Goal: Information Seeking & Learning: Learn about a topic

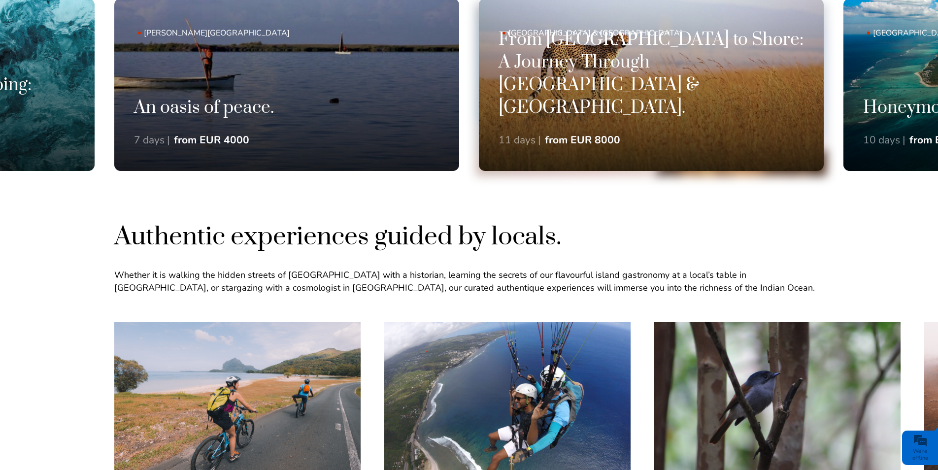
scroll to position [739, 0]
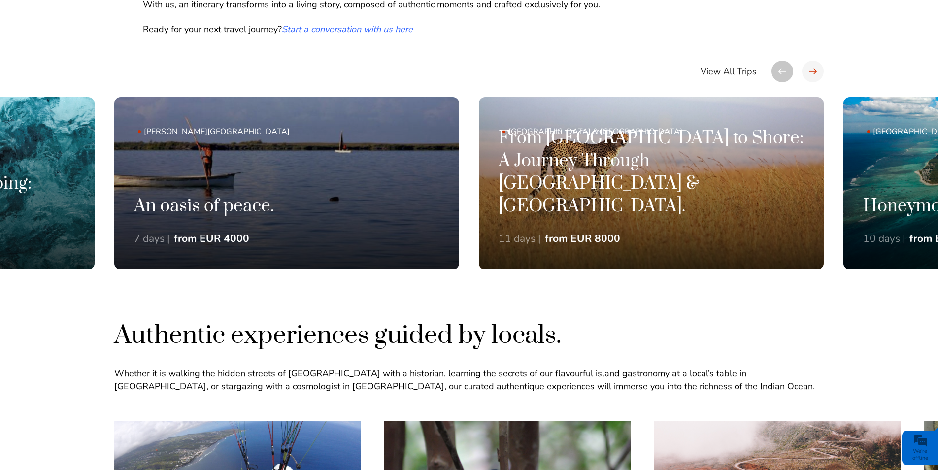
click at [815, 72] on div at bounding box center [813, 72] width 22 height 22
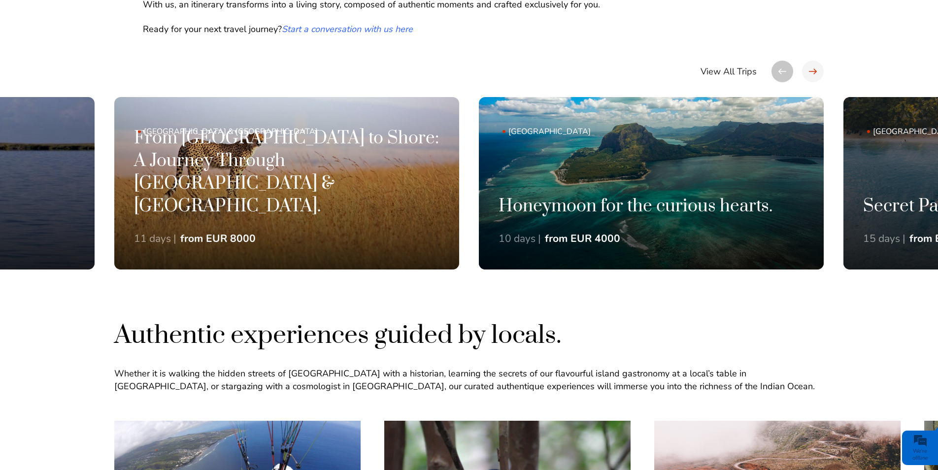
click at [813, 68] on div at bounding box center [813, 72] width 22 height 22
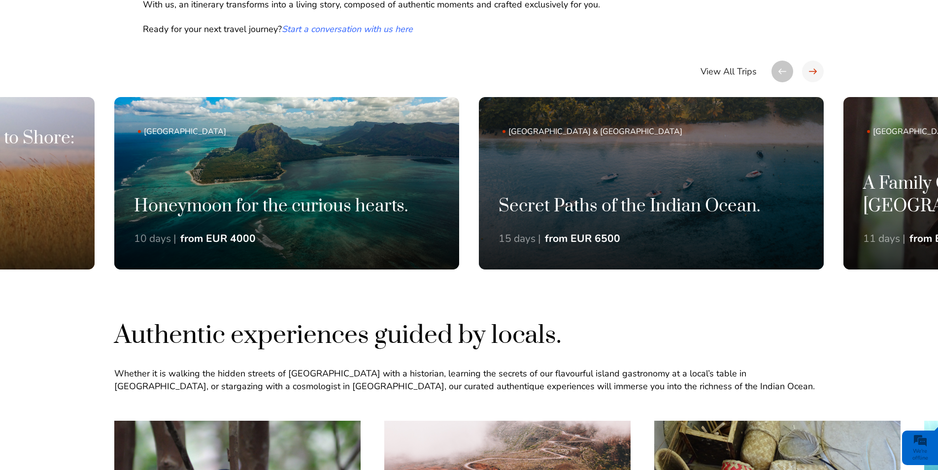
click at [809, 78] on div at bounding box center [813, 72] width 22 height 22
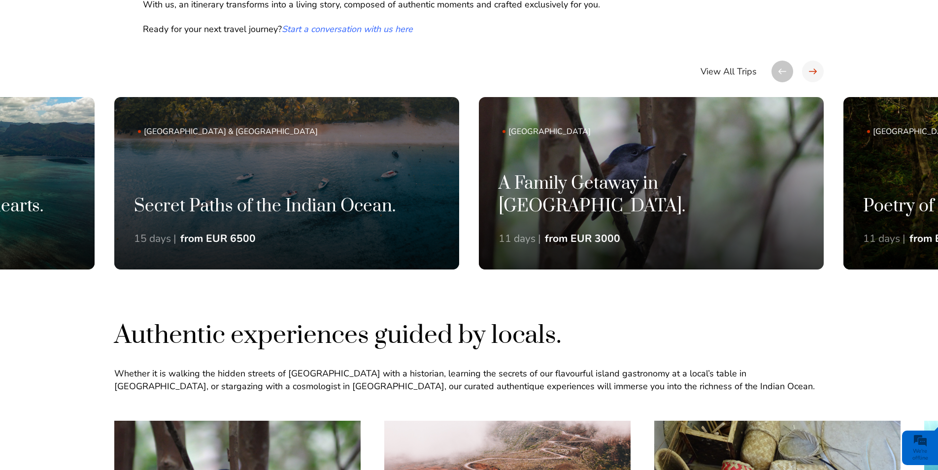
click at [812, 68] on div at bounding box center [813, 72] width 22 height 22
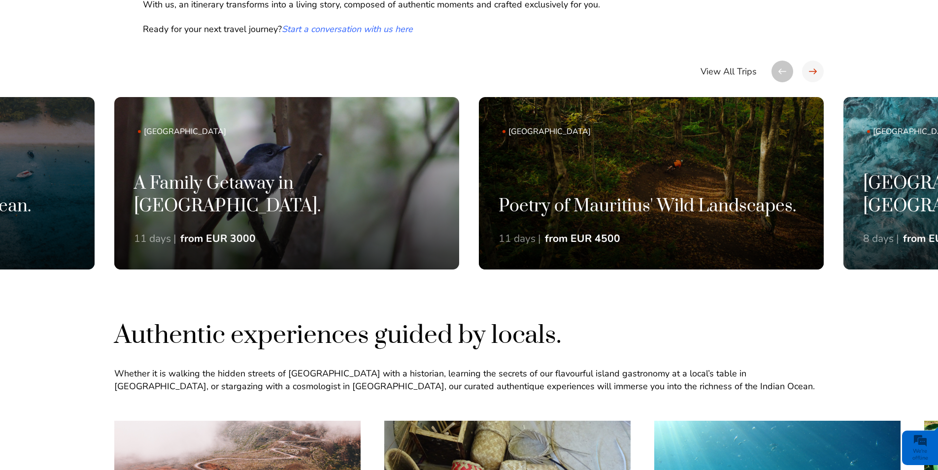
click at [807, 71] on div at bounding box center [813, 72] width 22 height 22
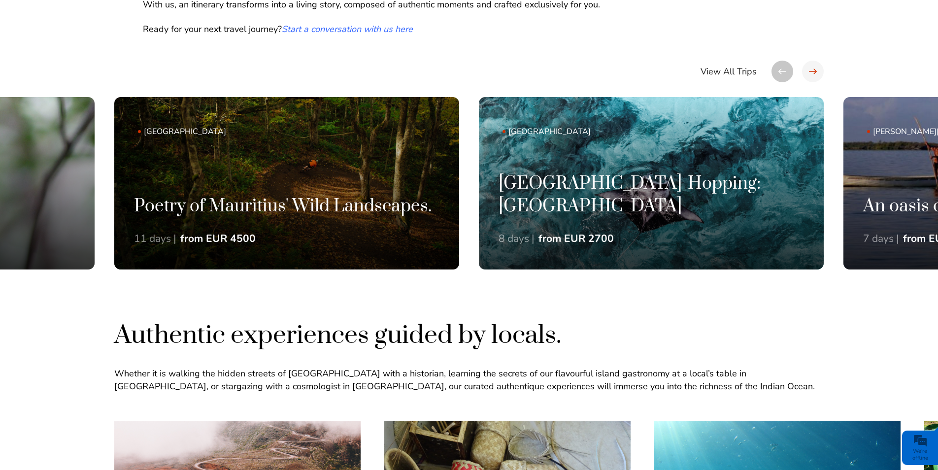
click at [818, 68] on div at bounding box center [813, 72] width 22 height 22
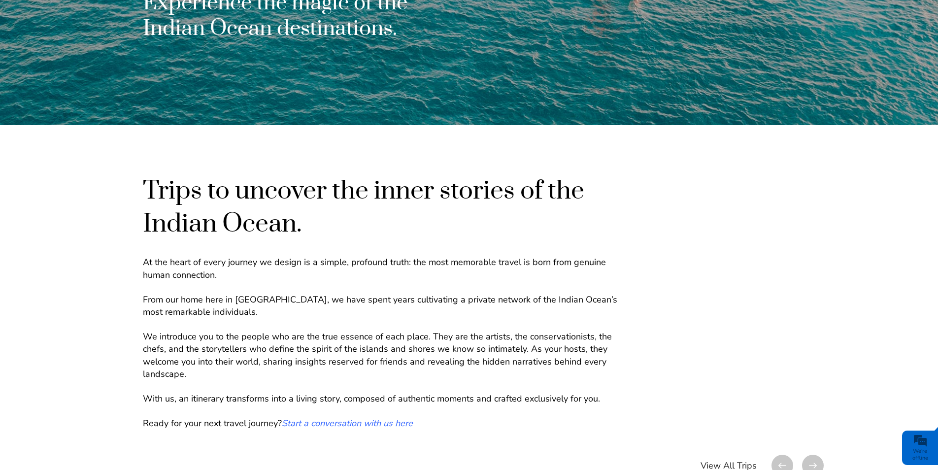
scroll to position [0, 0]
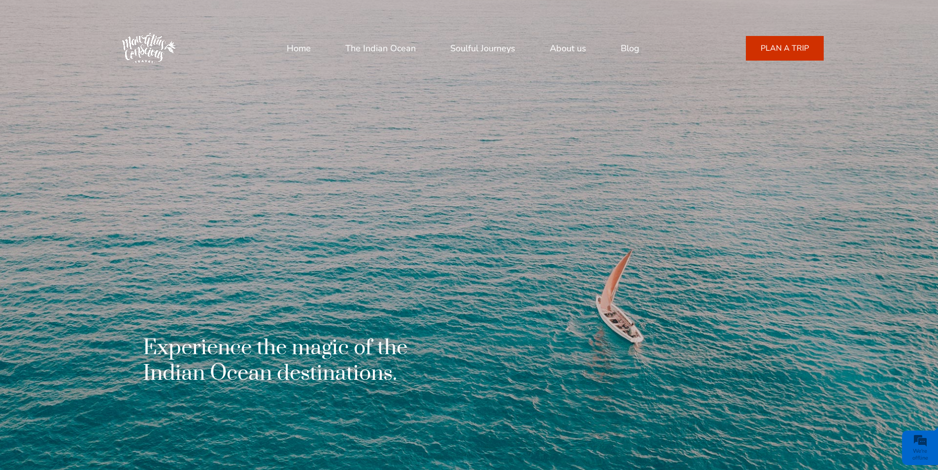
click at [294, 43] on link "Home" at bounding box center [299, 48] width 24 height 24
click at [563, 52] on link "About us" at bounding box center [568, 48] width 36 height 24
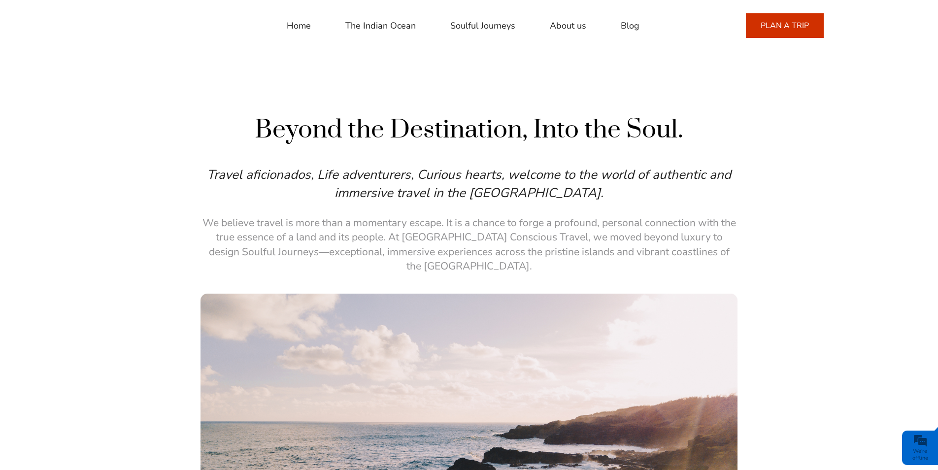
click at [296, 28] on link "Home" at bounding box center [299, 26] width 24 height 24
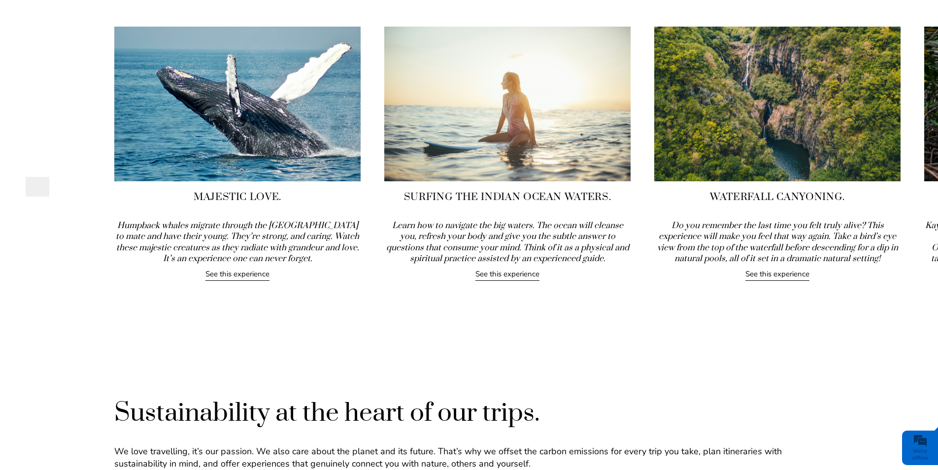
scroll to position [1428, 0]
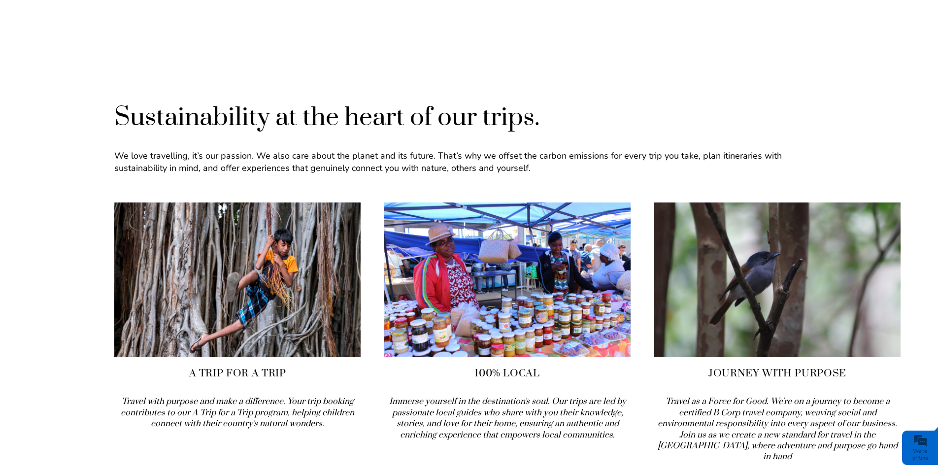
drag, startPoint x: 819, startPoint y: 123, endPoint x: 821, endPoint y: 141, distance: 18.4
click at [821, 141] on div "Sustainability at the heart of our trips. We love travelling, it’s our passion.…" at bounding box center [468, 144] width 709 height 86
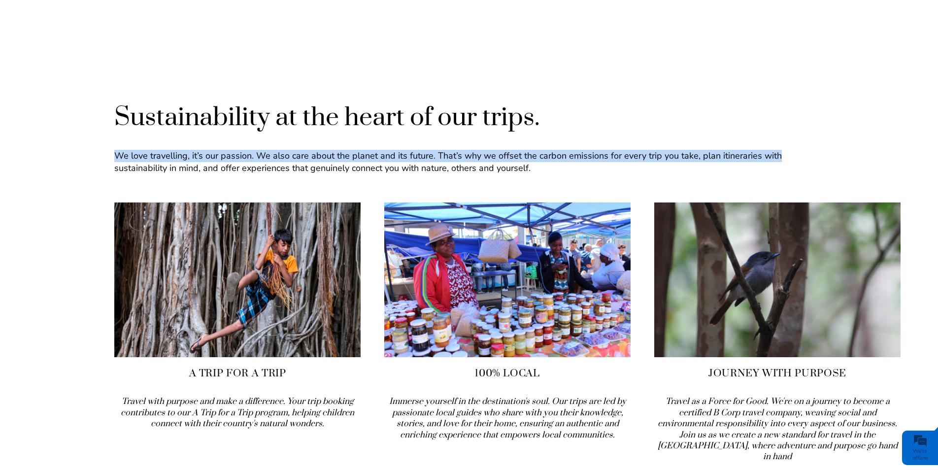
click at [567, 63] on div "Home The Indian Ocean Soulful Journeys About us Blog +23054889401 Call or Whats…" at bounding box center [469, 251] width 938 height 3359
click at [603, 87] on div "Home The Indian Ocean Soulful Journeys About us Blog +23054889401 Call or Whats…" at bounding box center [469, 251] width 938 height 3359
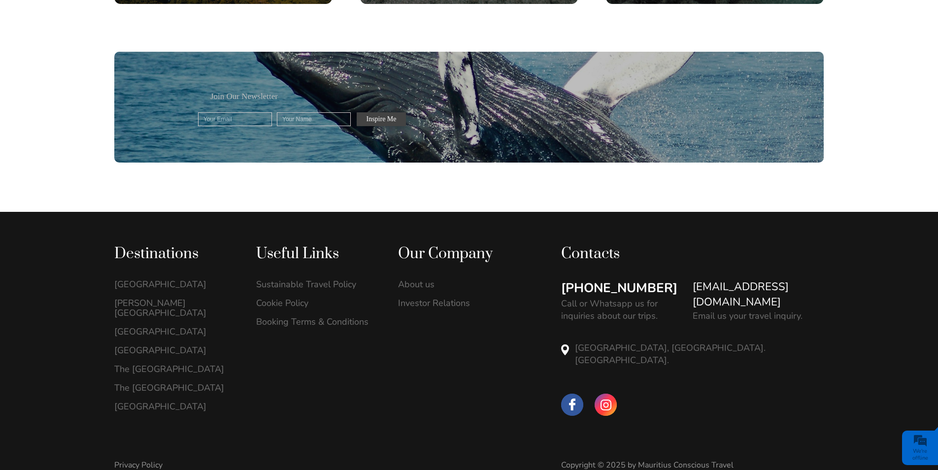
scroll to position [2858, 0]
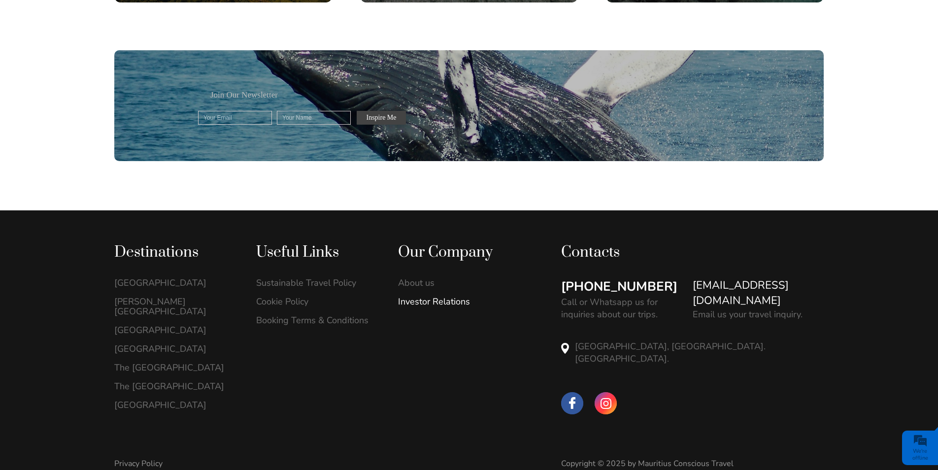
click at [440, 296] on link "Investor Relations" at bounding box center [458, 301] width 121 height 10
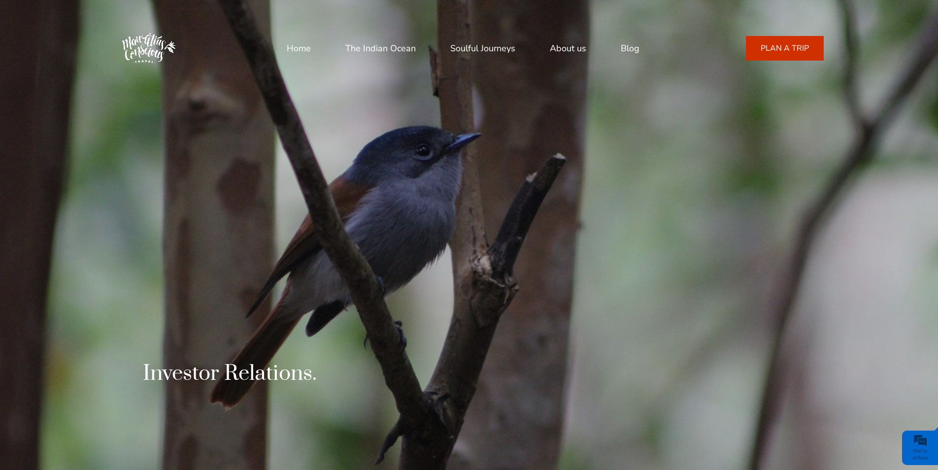
drag, startPoint x: 290, startPoint y: 34, endPoint x: 296, endPoint y: 44, distance: 12.0
click at [290, 34] on div "Home The Indian Ocean Soulful Journeys About us Blog [PHONE_NUMBER] Call or Wha…" at bounding box center [468, 48] width 709 height 69
click at [298, 50] on link "Home" at bounding box center [299, 48] width 24 height 24
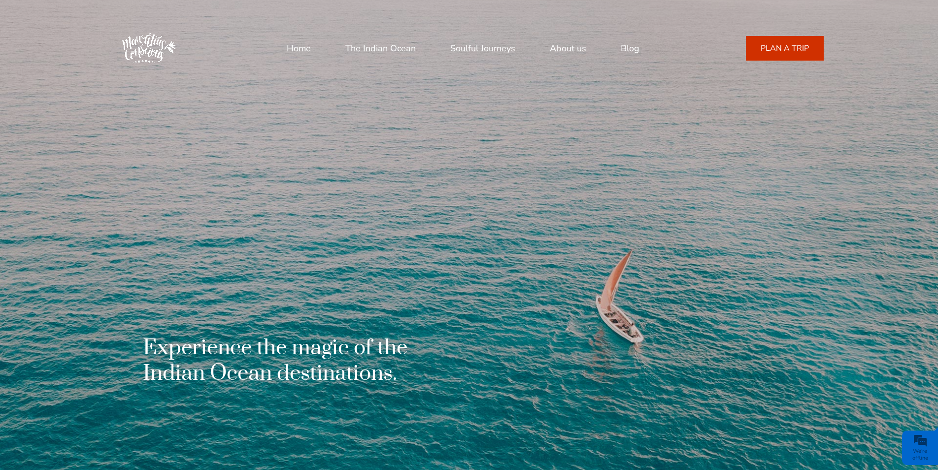
click at [630, 55] on link "Blog" at bounding box center [629, 48] width 19 height 24
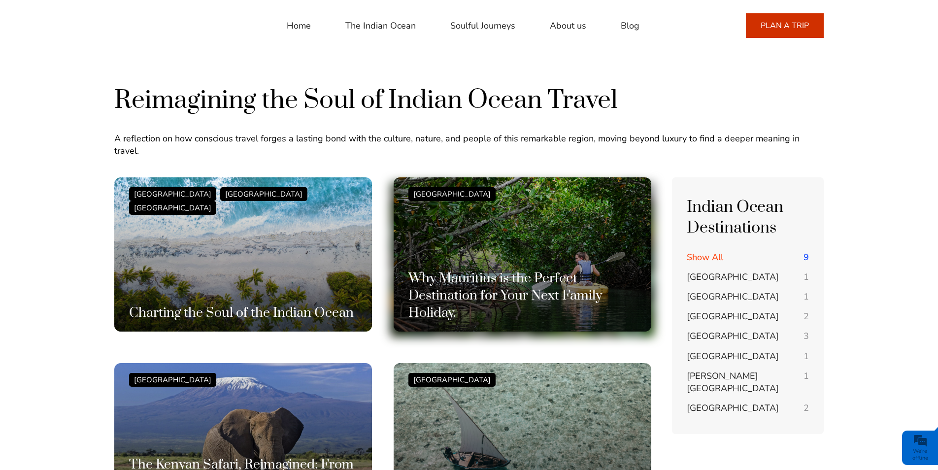
drag, startPoint x: 593, startPoint y: 307, endPoint x: 595, endPoint y: 316, distance: 8.5
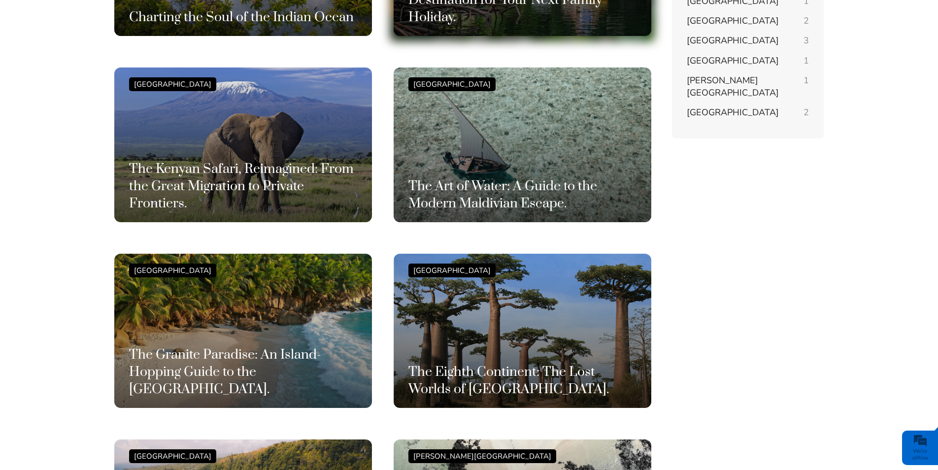
scroll to position [98, 0]
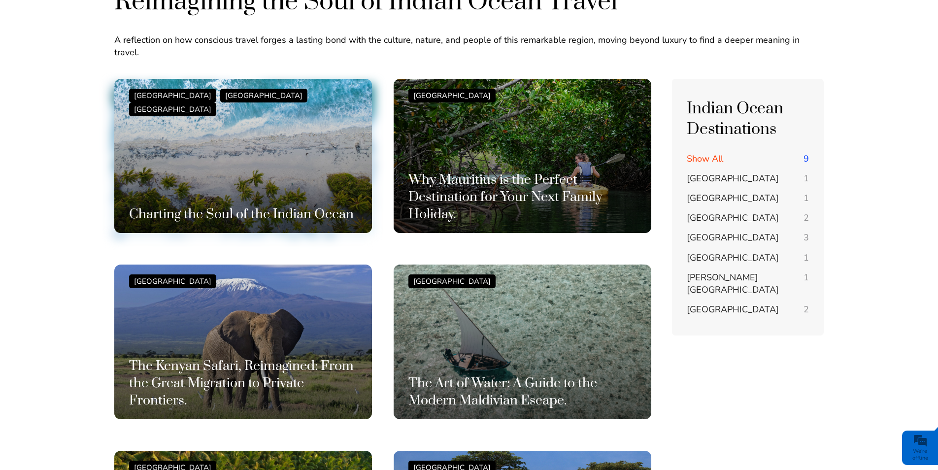
click at [252, 108] on div "Mauritius Island Maldives Seychelles Charting the Soul of the Indian Ocean" at bounding box center [243, 156] width 228 height 135
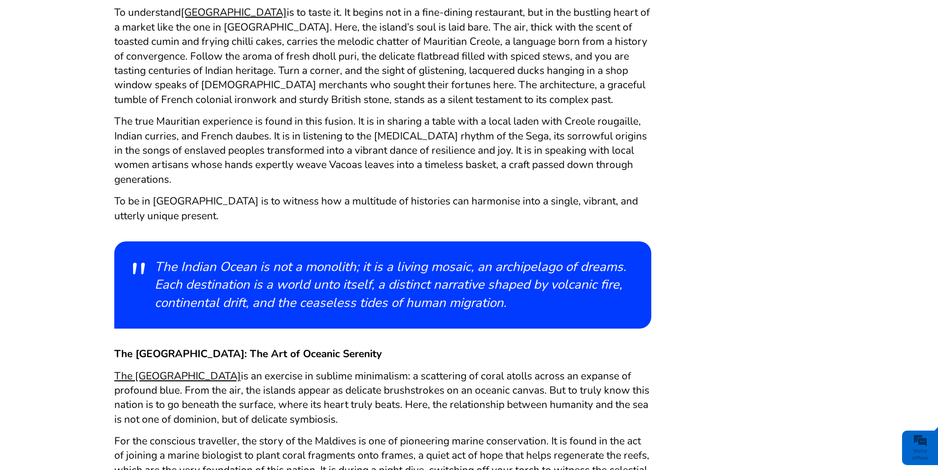
scroll to position [689, 0]
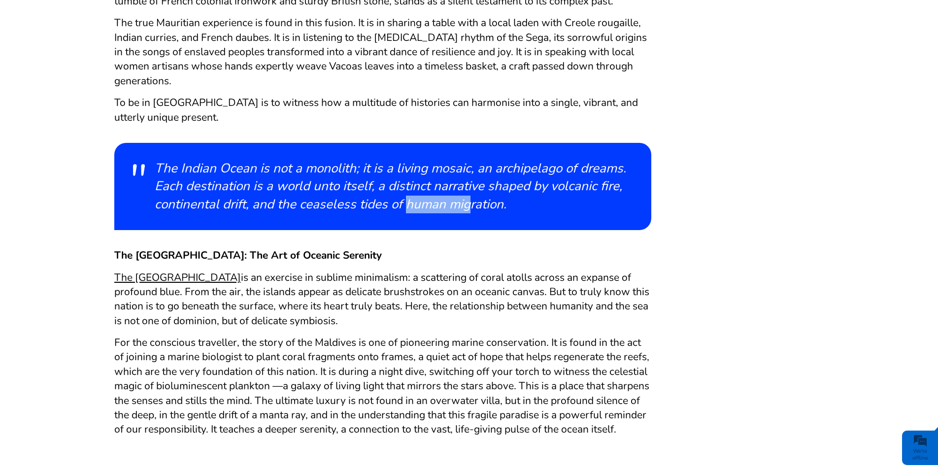
drag, startPoint x: 334, startPoint y: 200, endPoint x: 391, endPoint y: 194, distance: 57.4
click at [391, 194] on p "The Indian Ocean is not a monolith; it is a living mosaic, an archipelago of dr…" at bounding box center [392, 187] width 474 height 54
drag, startPoint x: 391, startPoint y: 194, endPoint x: 284, endPoint y: 285, distance: 140.5
click at [284, 285] on span "The Maldives is an exercise in sublime minimalism: a scattering of coral atolls…" at bounding box center [381, 298] width 535 height 57
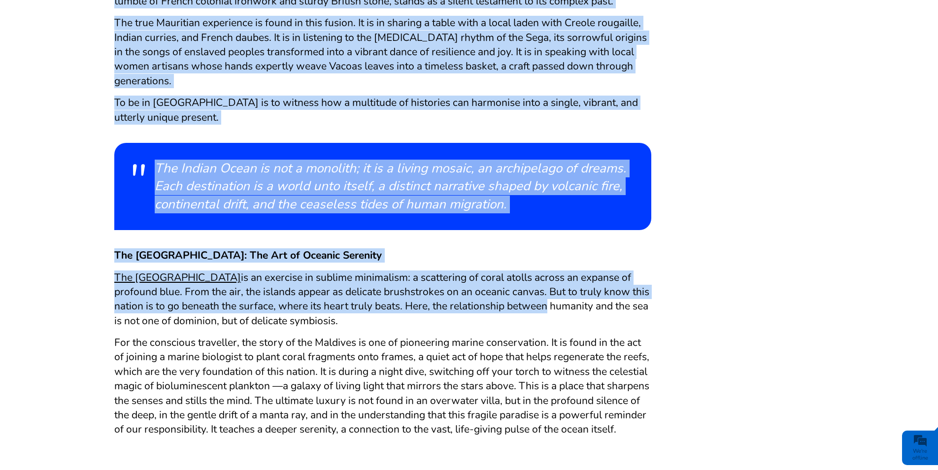
drag, startPoint x: 475, startPoint y: 311, endPoint x: 654, endPoint y: 278, distance: 181.8
click at [654, 278] on div "Mauritius Island Maldives Seychelles Charting the Soul of the Indian Ocean Clos…" at bounding box center [468, 289] width 709 height 1828
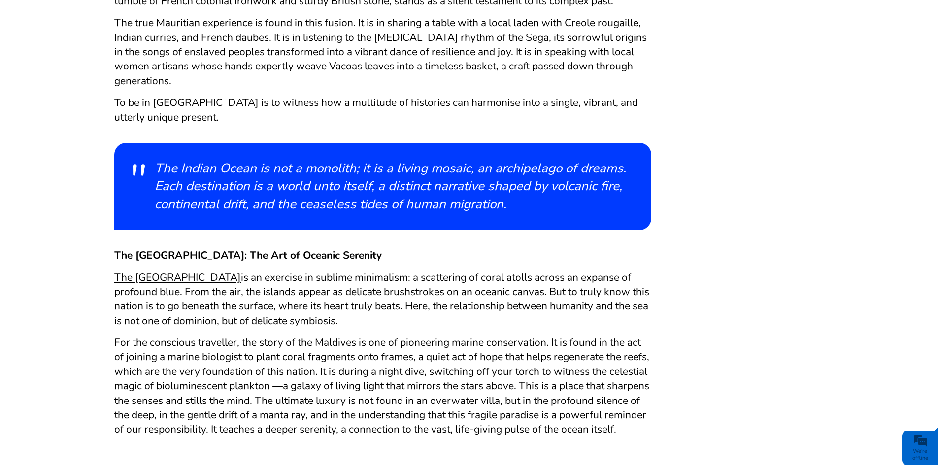
click at [463, 332] on div "The Maldives: The Art of Oceanic Serenity The Maldives is an exercise in sublim…" at bounding box center [382, 353] width 537 height 225
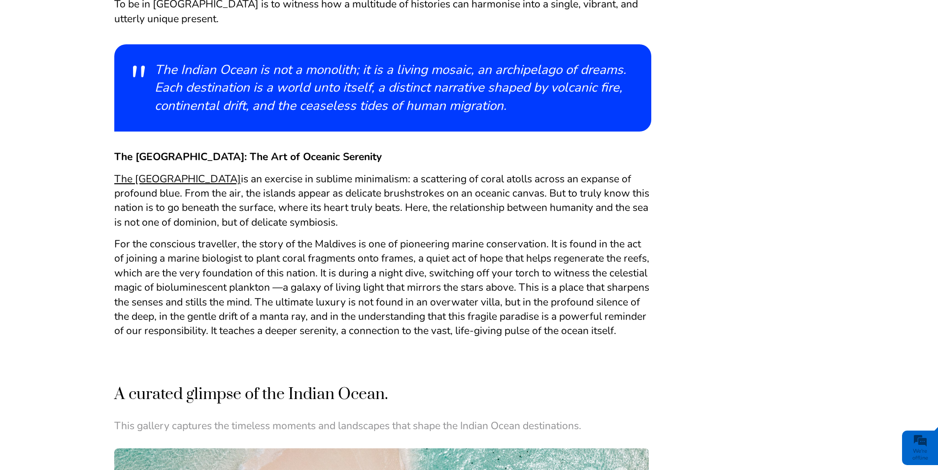
scroll to position [837, 0]
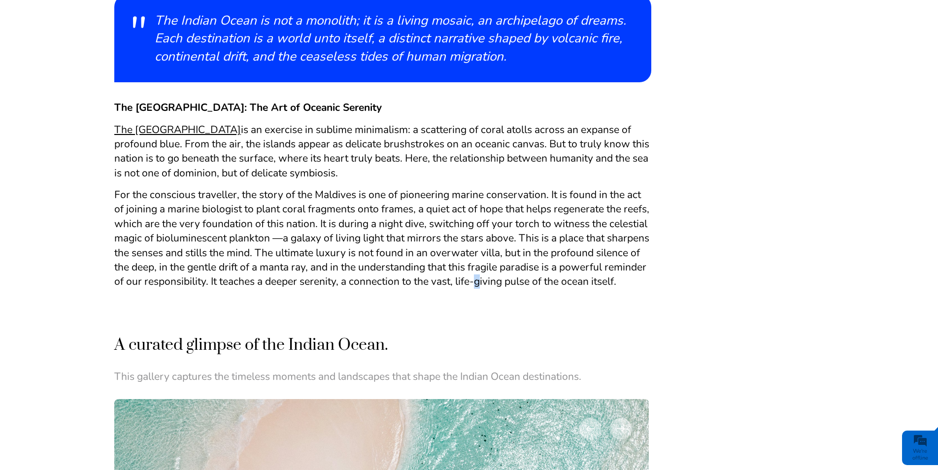
drag, startPoint x: 590, startPoint y: 275, endPoint x: 600, endPoint y: 273, distance: 9.5
click at [600, 273] on span "For the conscious traveller, the story of the Maldives is one of pioneering mar…" at bounding box center [381, 238] width 535 height 100
click at [438, 311] on p at bounding box center [382, 303] width 537 height 14
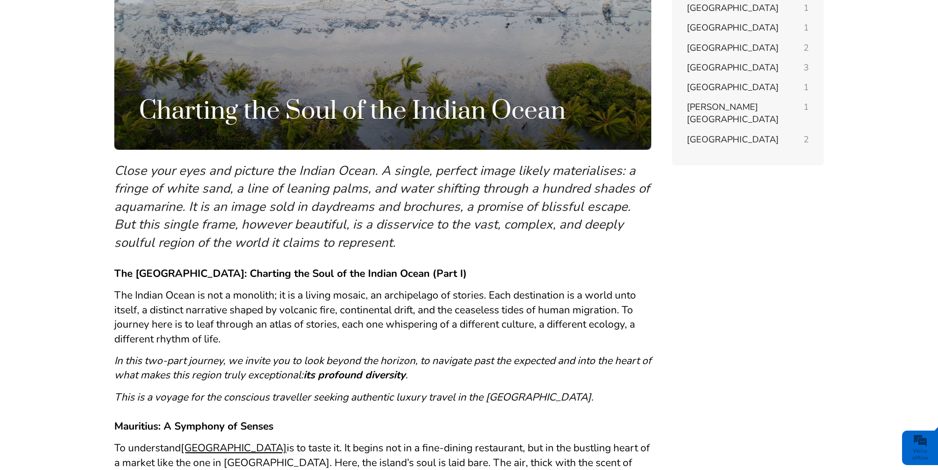
scroll to position [0, 0]
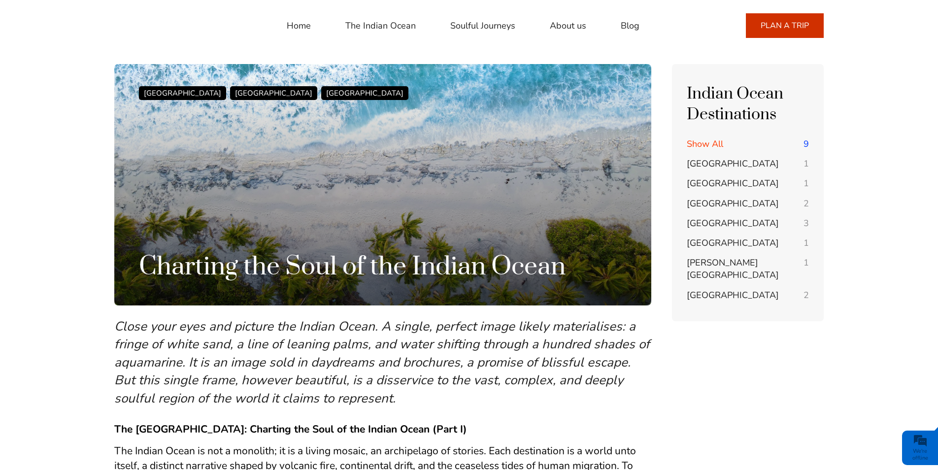
click at [284, 19] on div "Home The Indian Ocean Soulful Journeys About us Blog +23054889401 Call or Whats…" at bounding box center [468, 26] width 709 height 24
click at [299, 22] on link "Home" at bounding box center [299, 26] width 24 height 24
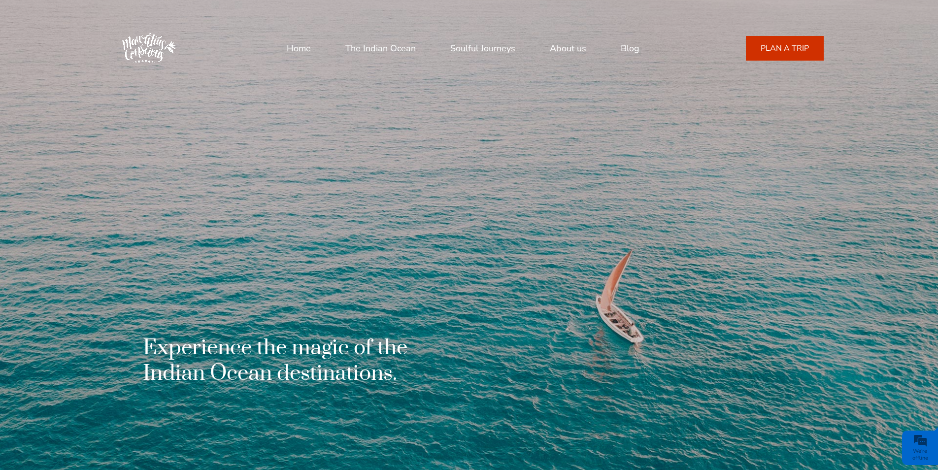
click at [361, 51] on link "The Indian Ocean" at bounding box center [380, 48] width 70 height 24
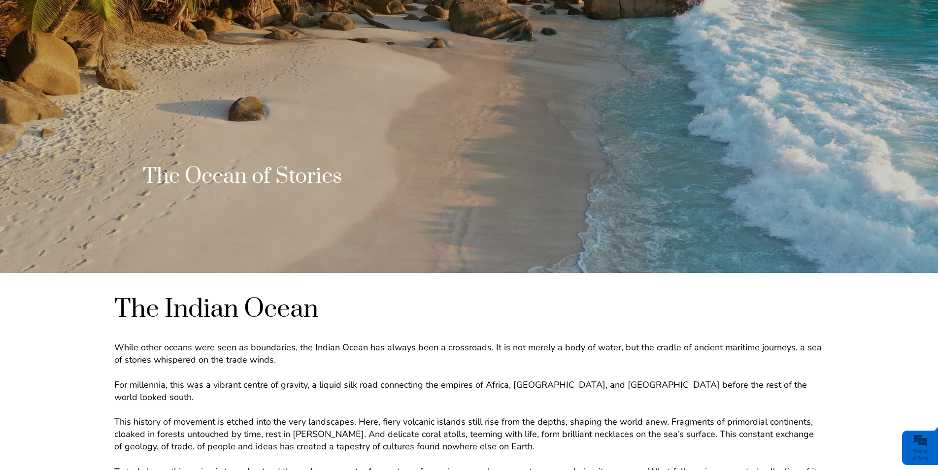
scroll to position [345, 0]
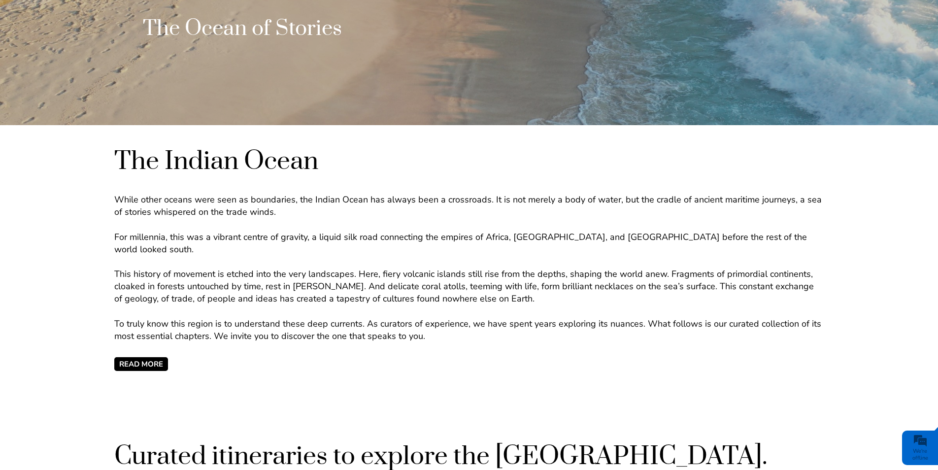
click at [160, 357] on span "READ MORE" at bounding box center [141, 364] width 54 height 14
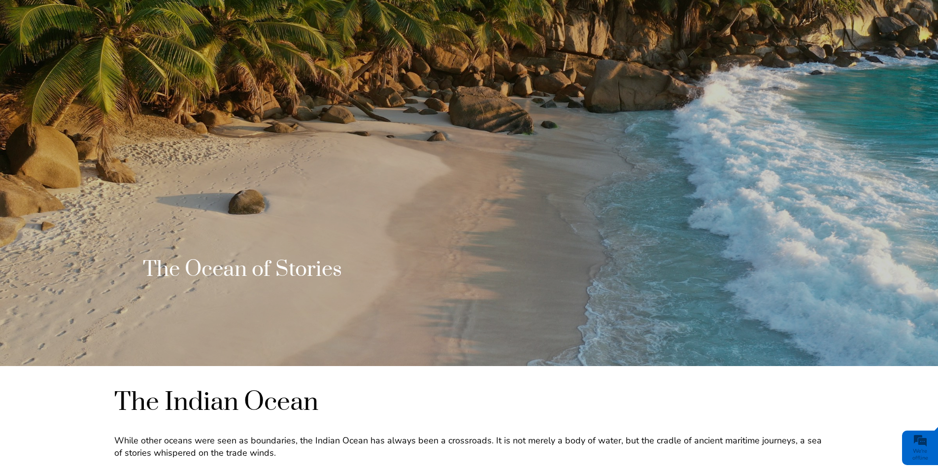
scroll to position [0, 0]
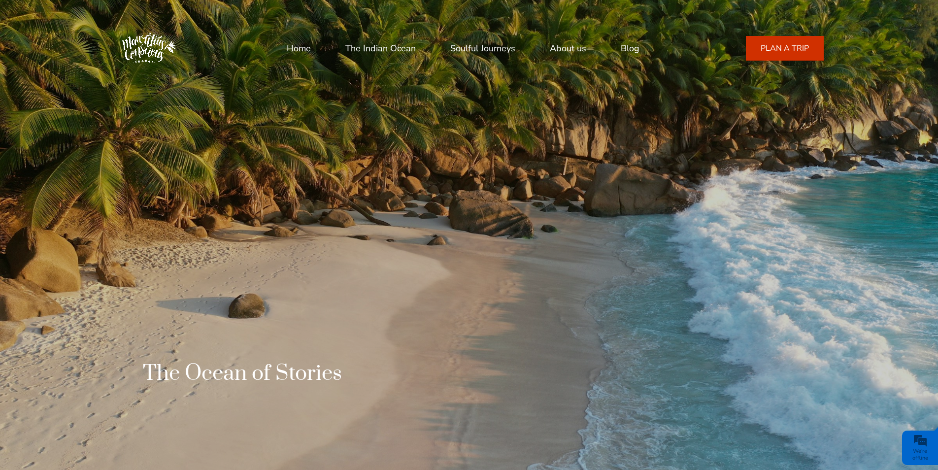
click at [299, 51] on link "Home" at bounding box center [299, 48] width 24 height 24
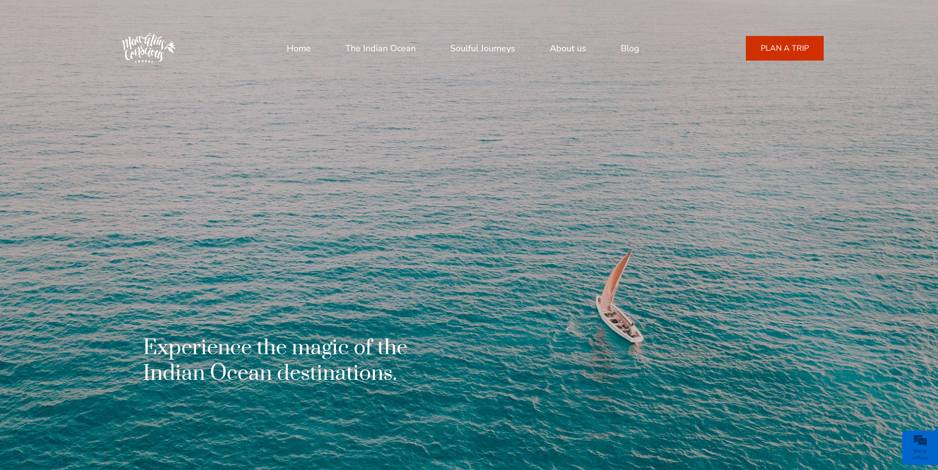
click at [570, 47] on link "About us" at bounding box center [568, 48] width 36 height 24
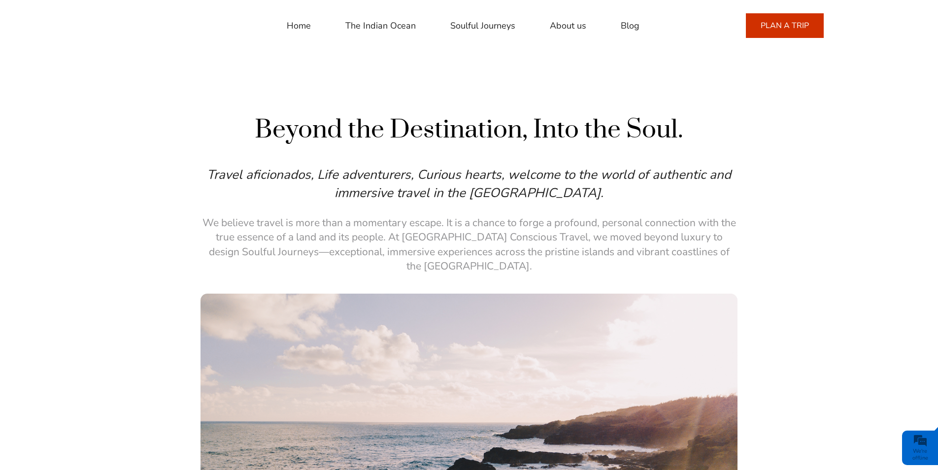
click at [292, 20] on link "Home" at bounding box center [299, 26] width 24 height 24
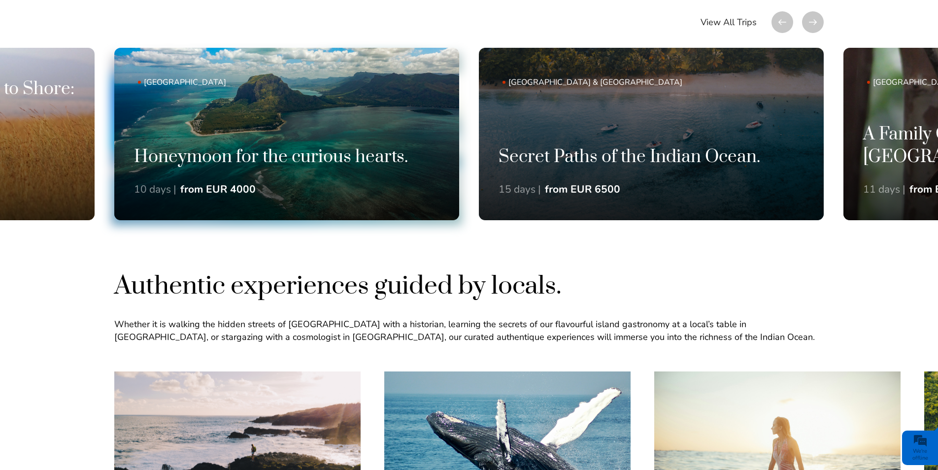
scroll to position [739, 0]
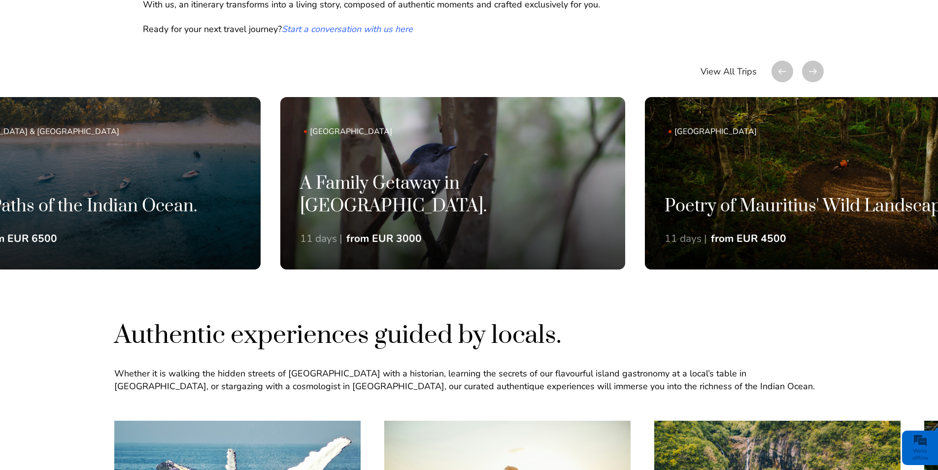
drag, startPoint x: 854, startPoint y: 158, endPoint x: 329, endPoint y: 186, distance: 525.2
click at [285, 221] on link "[GEOGRAPHIC_DATA] A Family Getaway in [GEOGRAPHIC_DATA]. 11 days | from EUR 3000" at bounding box center [452, 183] width 345 height 172
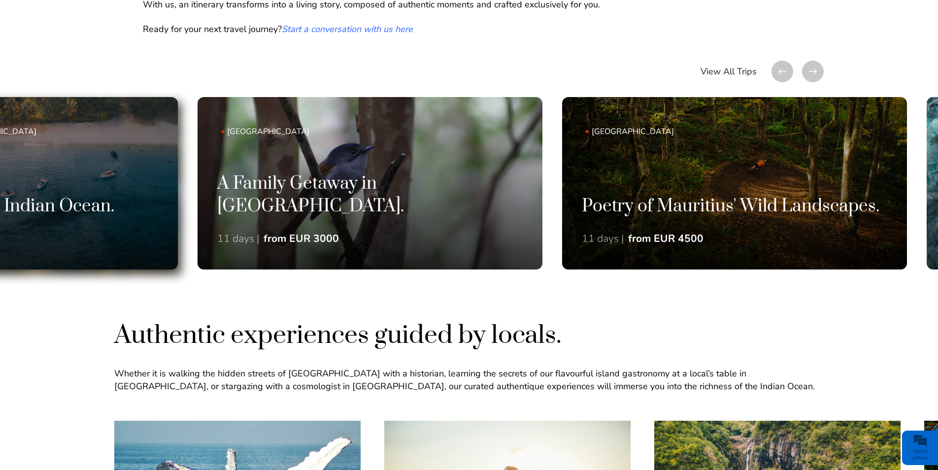
drag, startPoint x: 457, startPoint y: 243, endPoint x: 0, endPoint y: 220, distance: 457.6
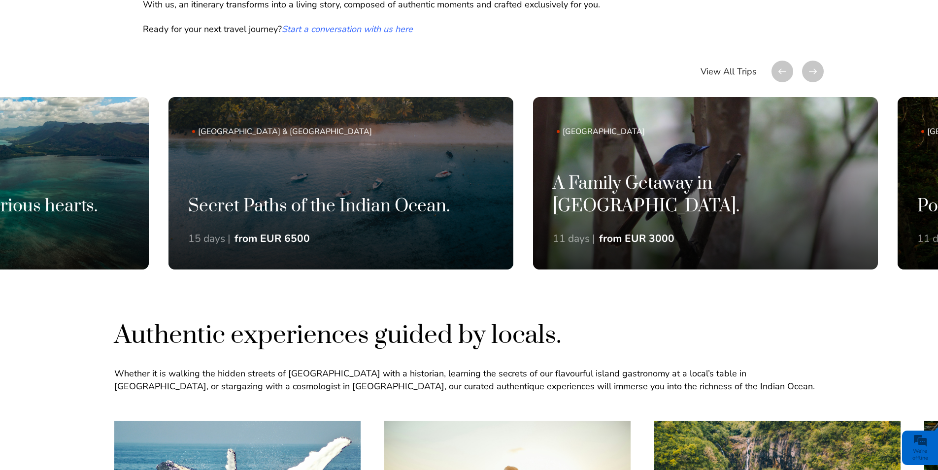
scroll to position [0, 0]
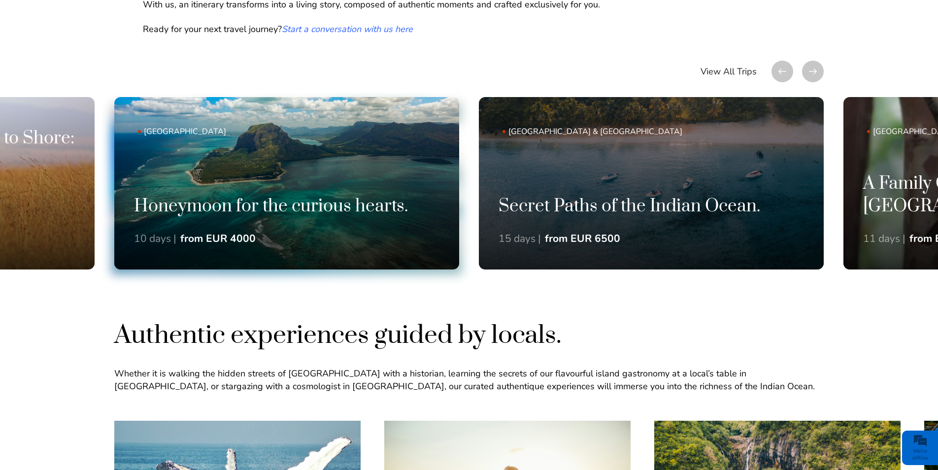
drag, startPoint x: 710, startPoint y: 229, endPoint x: 313, endPoint y: 171, distance: 401.0
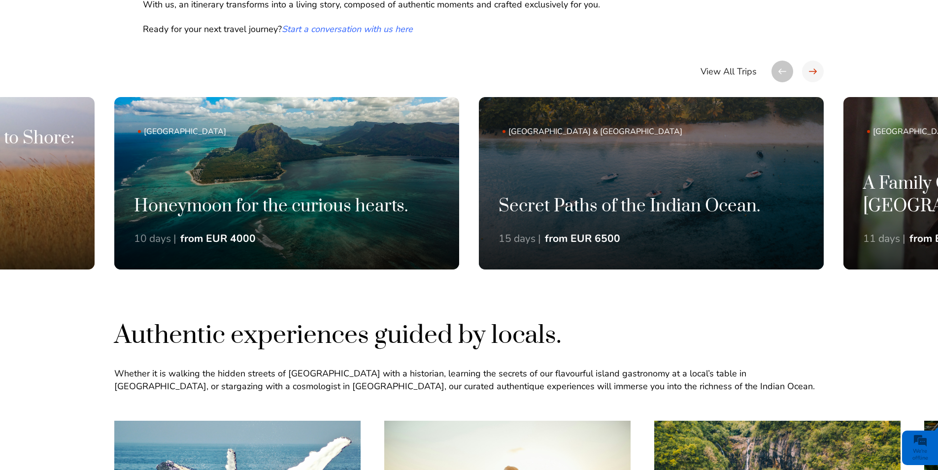
click at [813, 77] on div at bounding box center [813, 72] width 22 height 22
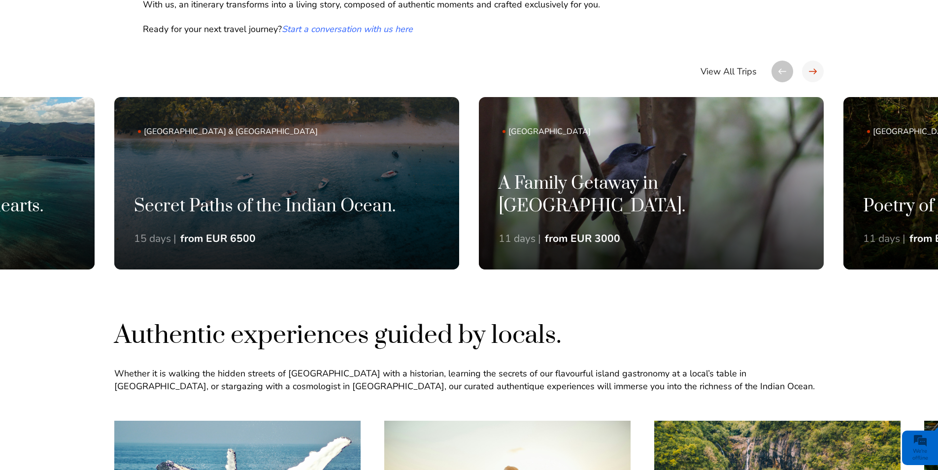
click at [813, 75] on div at bounding box center [813, 72] width 22 height 22
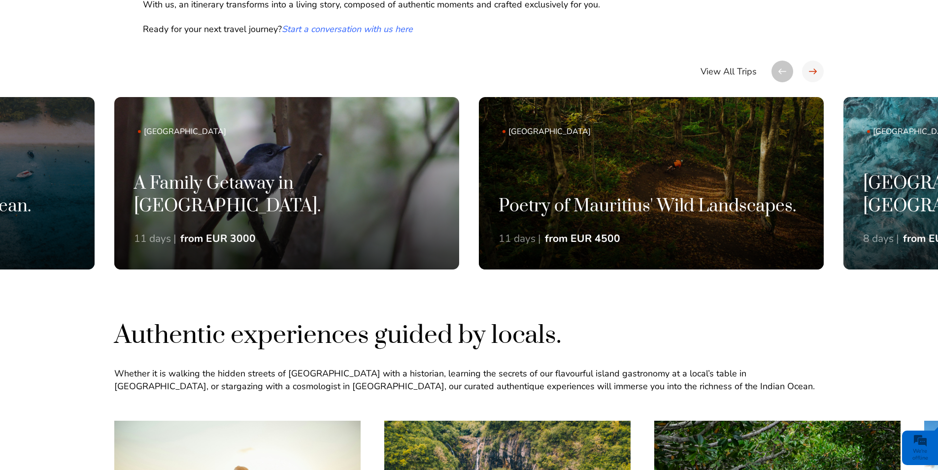
click at [812, 65] on div at bounding box center [813, 72] width 22 height 22
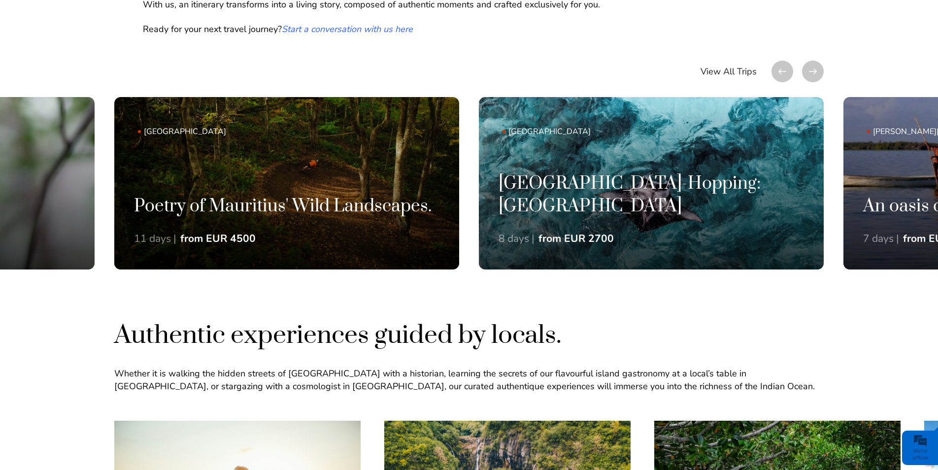
click at [795, 75] on div at bounding box center [797, 72] width 52 height 22
click at [809, 63] on div at bounding box center [813, 72] width 22 height 22
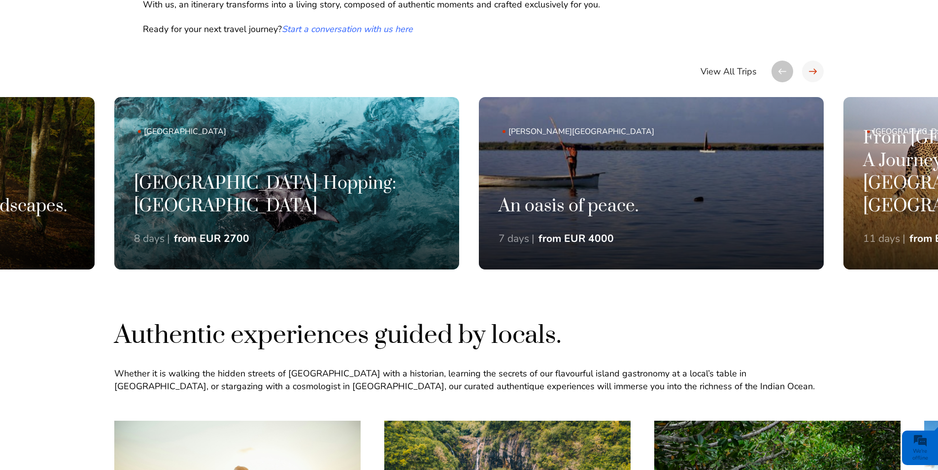
click at [809, 63] on div at bounding box center [813, 72] width 22 height 22
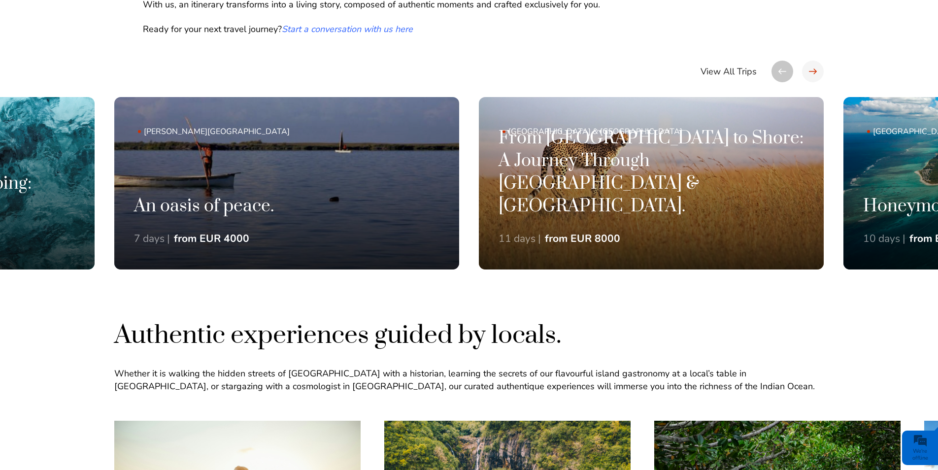
click at [809, 63] on div at bounding box center [813, 72] width 22 height 22
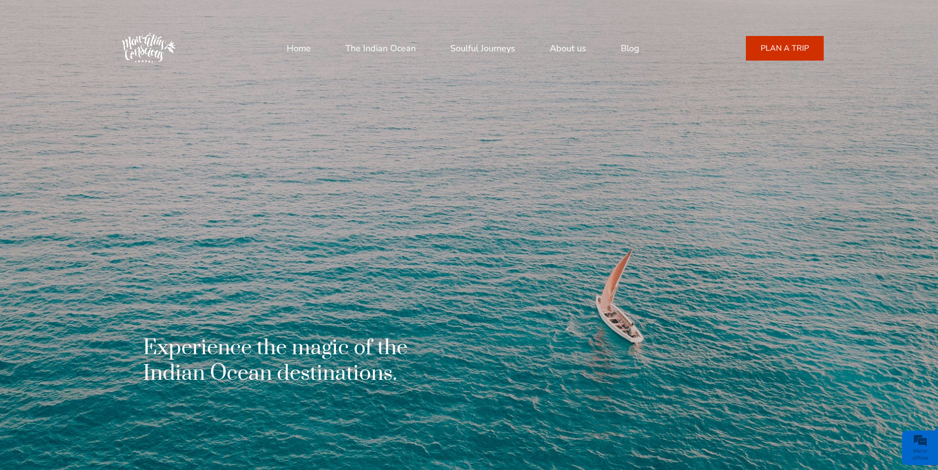
click at [292, 39] on link "Home" at bounding box center [299, 48] width 24 height 24
click at [569, 44] on link "About us" at bounding box center [568, 48] width 36 height 24
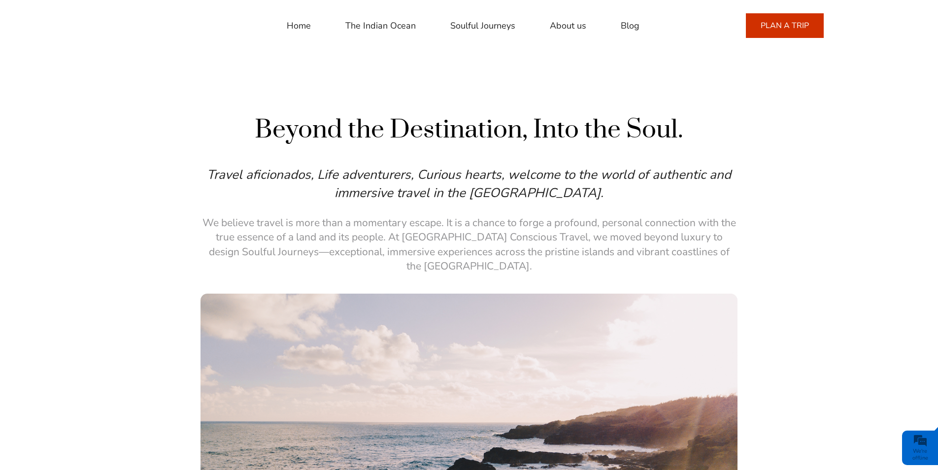
click at [568, 21] on link "About us" at bounding box center [568, 26] width 36 height 24
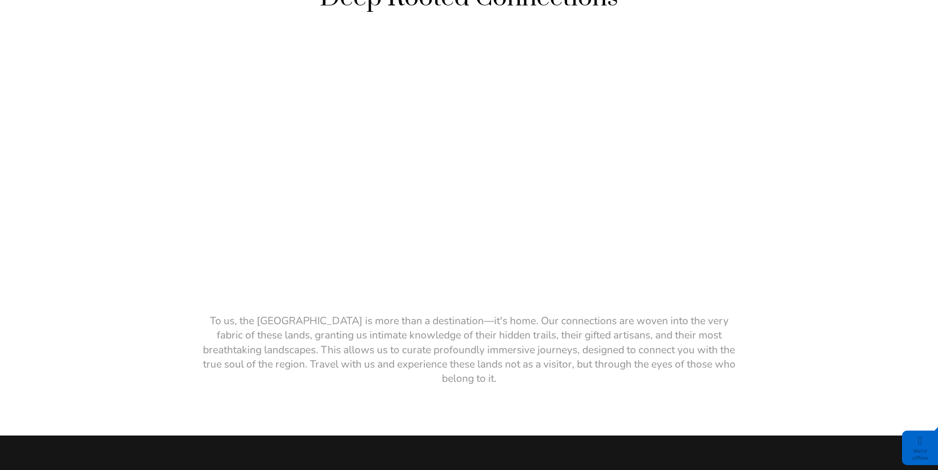
scroll to position [1846, 0]
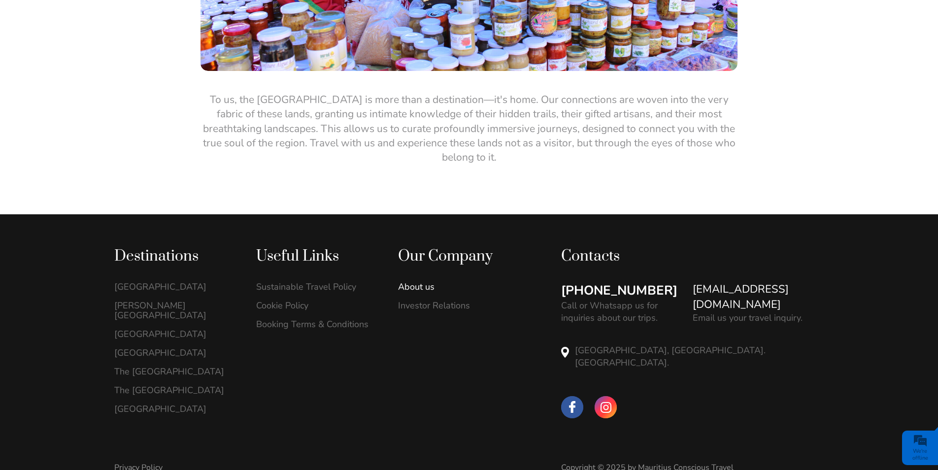
click at [402, 282] on link "About us" at bounding box center [458, 287] width 121 height 10
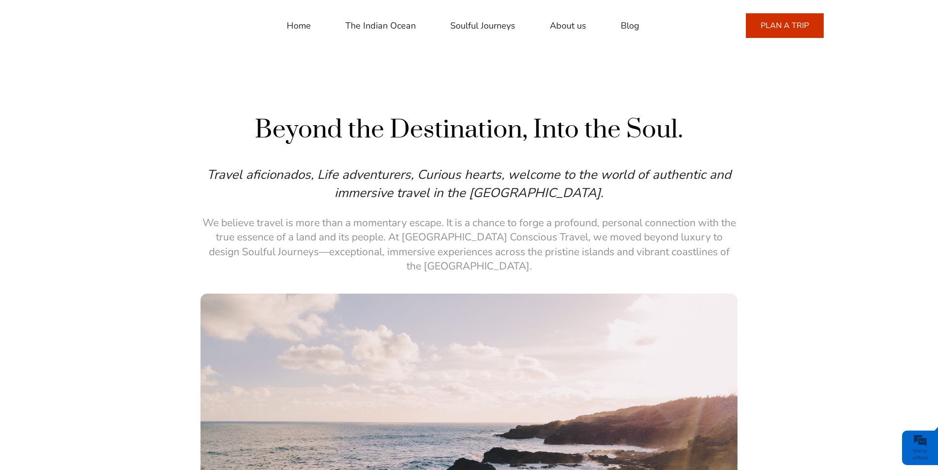
click at [293, 23] on link "Home" at bounding box center [299, 26] width 24 height 24
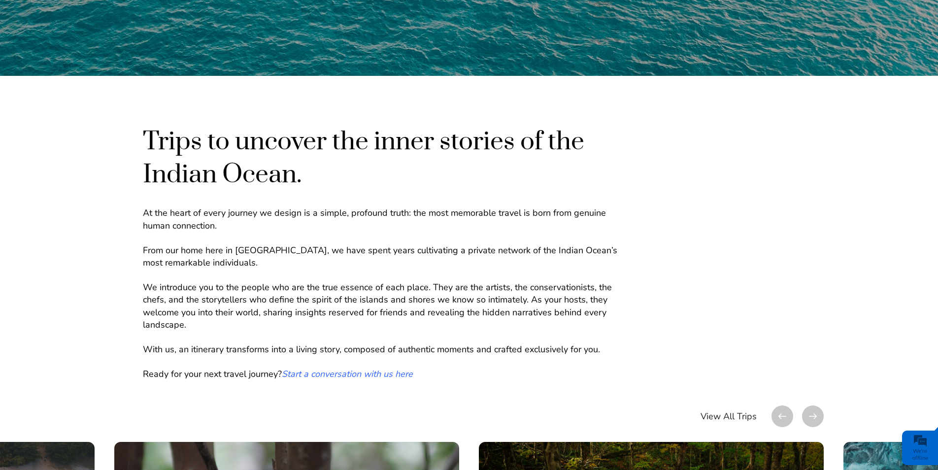
scroll to position [443, 0]
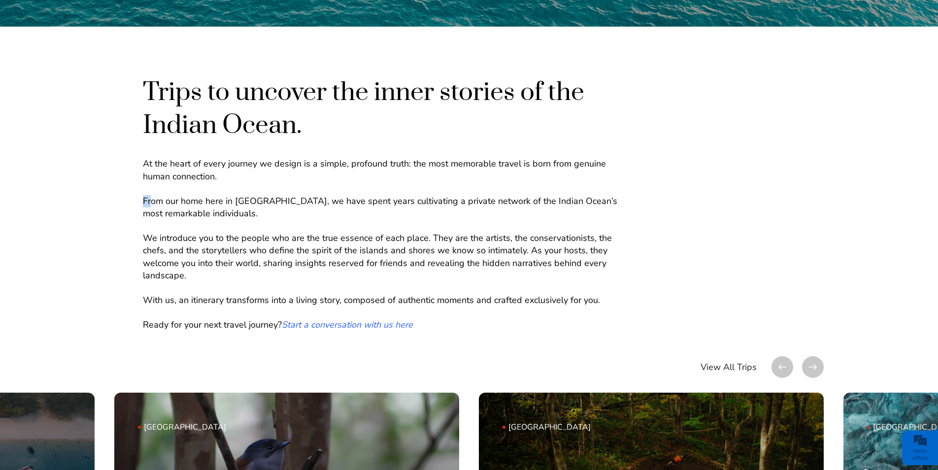
drag, startPoint x: 152, startPoint y: 203, endPoint x: 236, endPoint y: 179, distance: 87.7
click at [236, 179] on div "At the heart of every journey we design is a simple, profound truth: the most m…" at bounding box center [387, 251] width 488 height 186
drag, startPoint x: 236, startPoint y: 179, endPoint x: 186, endPoint y: 185, distance: 50.1
click at [187, 198] on p "From our home here in Mauritius, we have spent years cultivating a private netw…" at bounding box center [387, 207] width 488 height 25
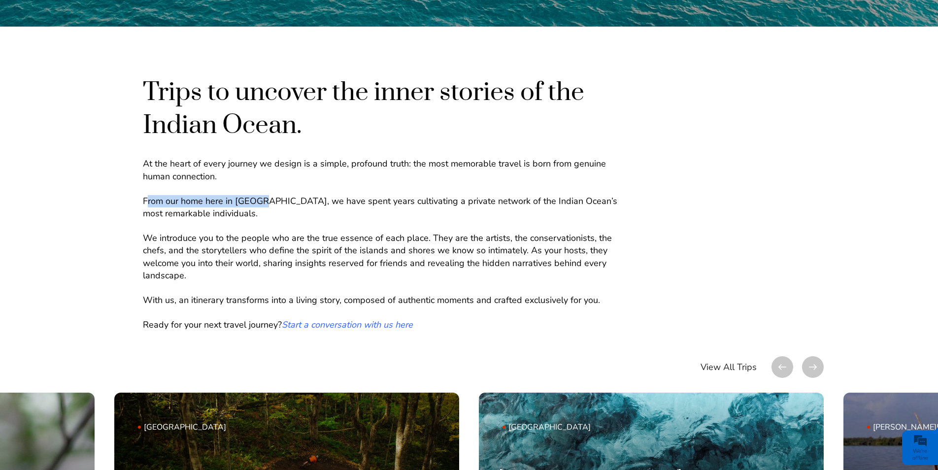
drag, startPoint x: 146, startPoint y: 198, endPoint x: 260, endPoint y: 205, distance: 115.0
click at [260, 205] on p "From our home here in Mauritius, we have spent years cultivating a private netw…" at bounding box center [387, 207] width 488 height 25
drag, startPoint x: 260, startPoint y: 205, endPoint x: 236, endPoint y: 230, distance: 34.5
click at [236, 230] on div "At the heart of every journey we design is a simple, profound truth: the most m…" at bounding box center [387, 251] width 488 height 186
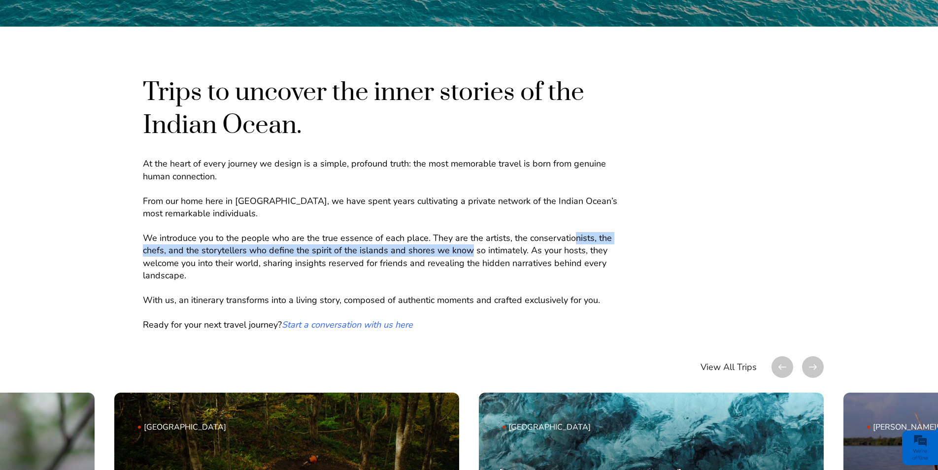
drag, startPoint x: 519, startPoint y: 233, endPoint x: 573, endPoint y: 226, distance: 54.1
click at [573, 226] on div "At the heart of every journey we design is a simple, profound truth: the most m…" at bounding box center [387, 251] width 488 height 186
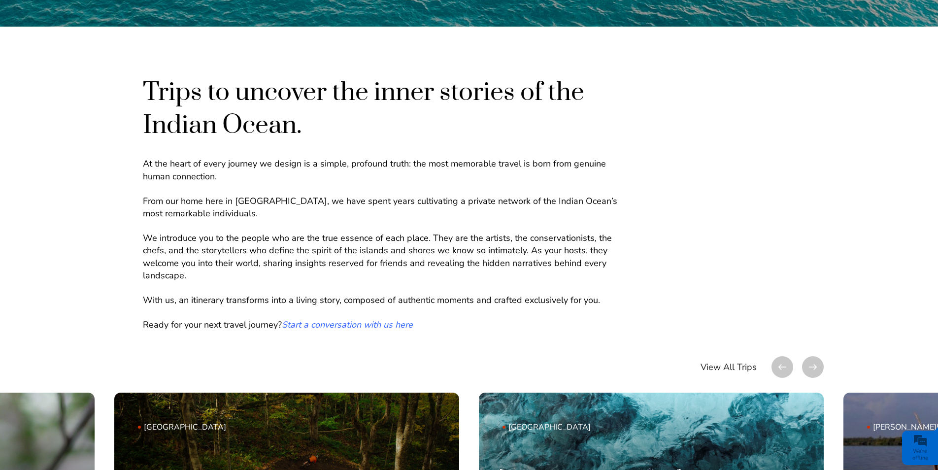
click at [416, 280] on p "We introduce you to the people who are the true essence of each place. They are…" at bounding box center [387, 257] width 488 height 50
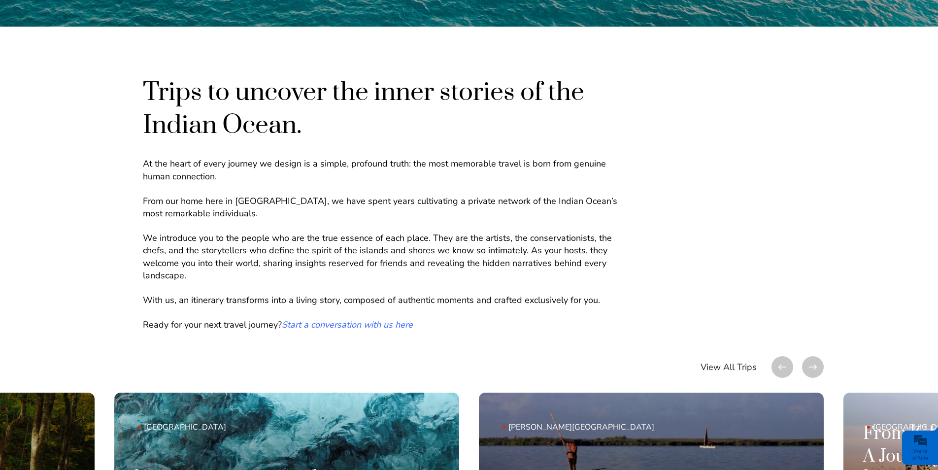
scroll to position [492, 0]
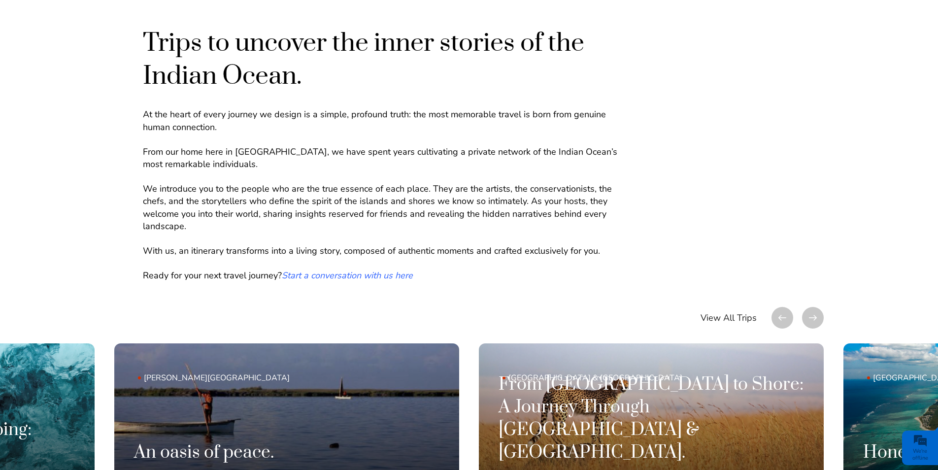
click at [336, 274] on em "Start a conversation with us here" at bounding box center [347, 275] width 131 height 12
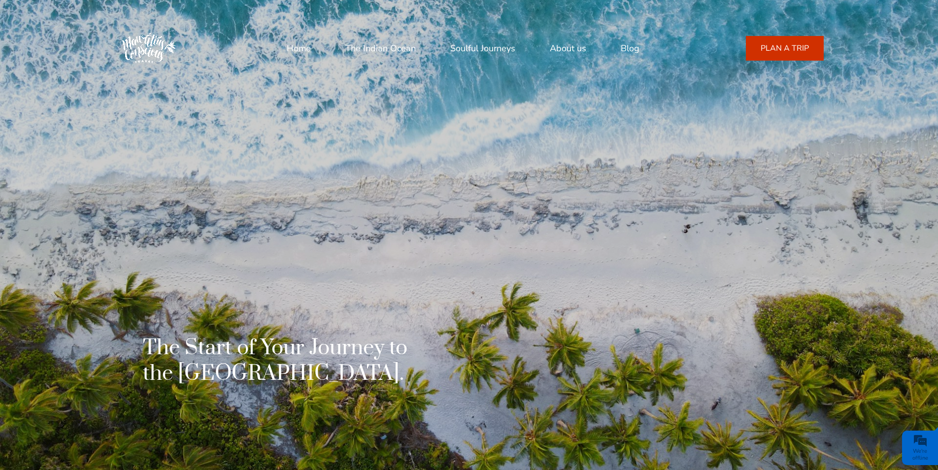
click at [288, 48] on link "Home" at bounding box center [299, 48] width 24 height 24
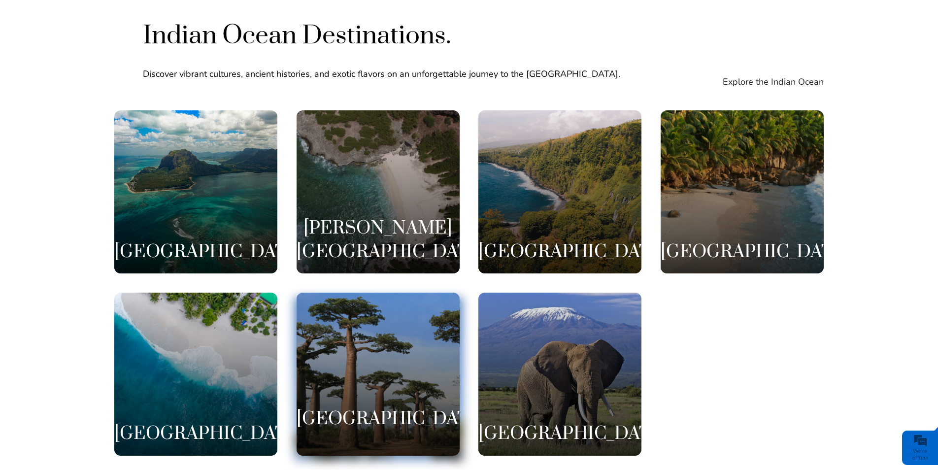
scroll to position [1970, 0]
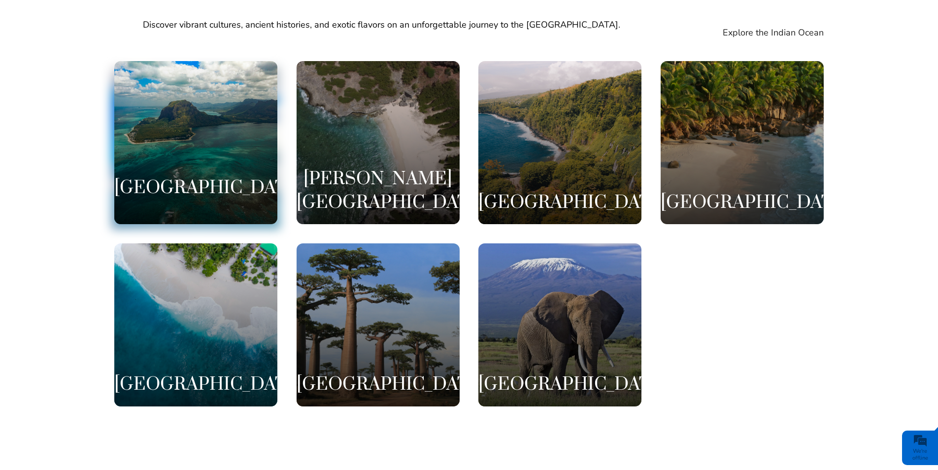
click at [182, 88] on div "[GEOGRAPHIC_DATA]" at bounding box center [195, 142] width 163 height 163
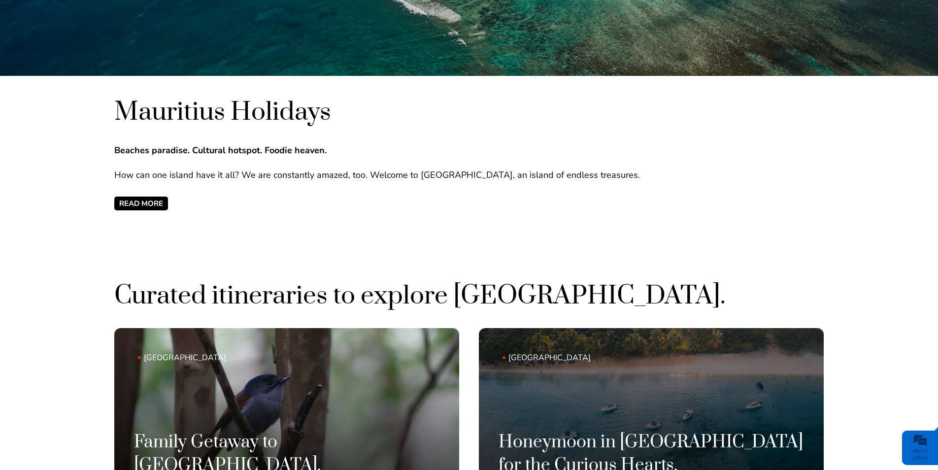
scroll to position [492, 0]
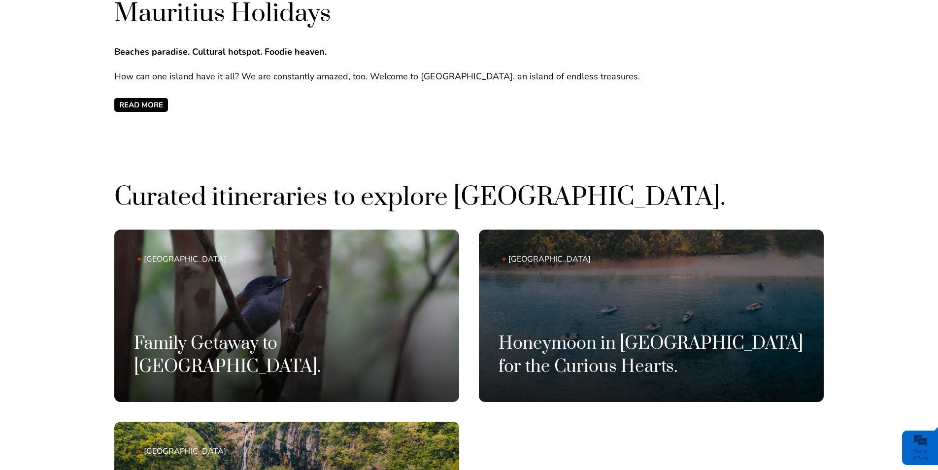
click at [141, 99] on span "READ MORE" at bounding box center [141, 105] width 54 height 14
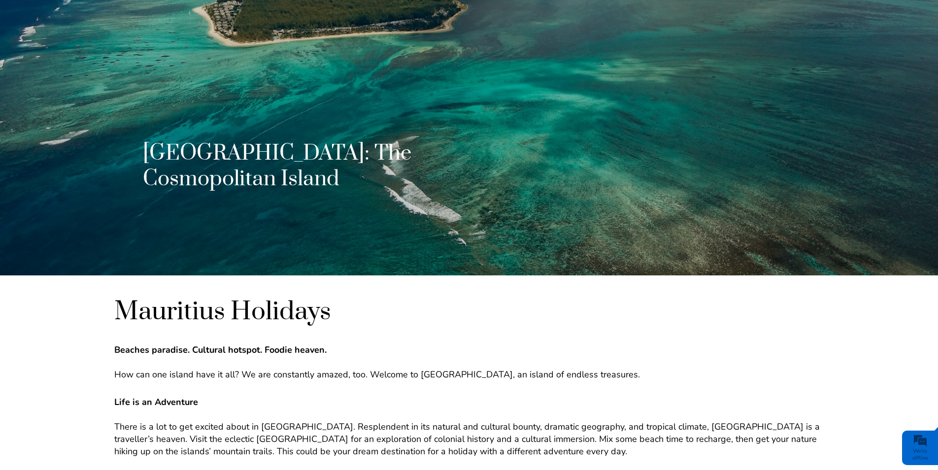
scroll to position [0, 0]
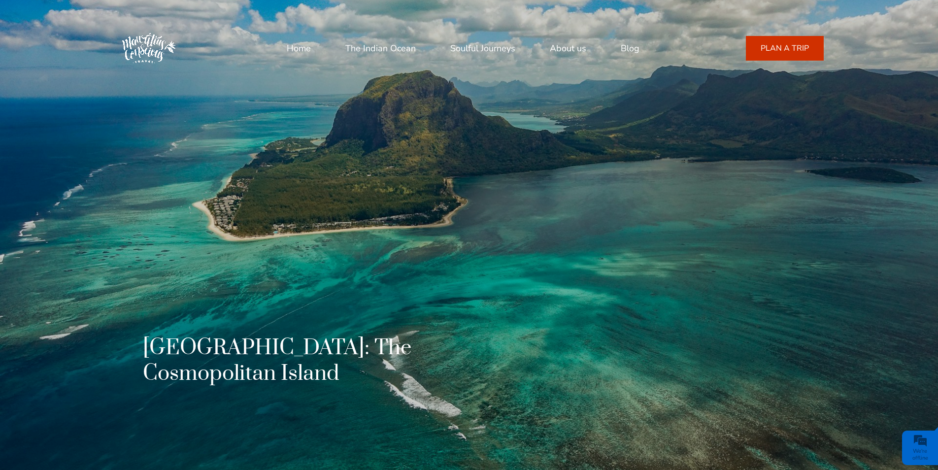
click at [289, 49] on link "Home" at bounding box center [299, 48] width 24 height 24
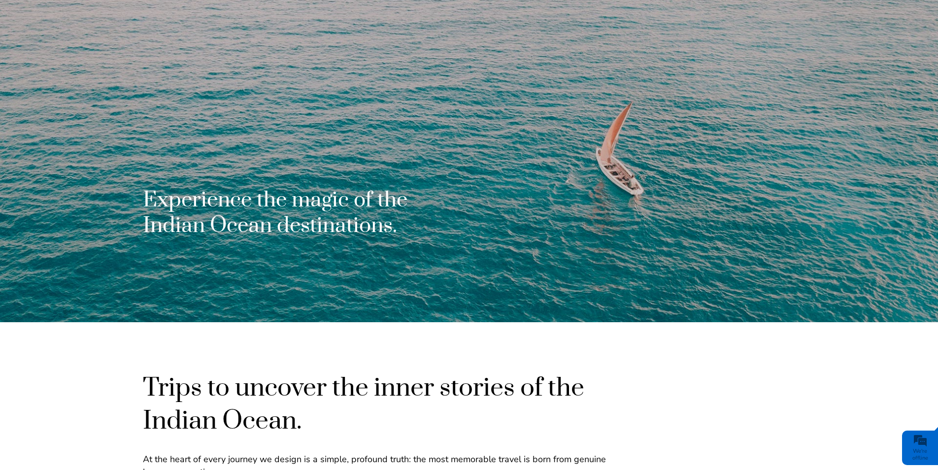
drag, startPoint x: 941, startPoint y: 271, endPoint x: 890, endPoint y: 68, distance: 209.2
click at [896, 55] on div at bounding box center [469, 87] width 938 height 470
drag, startPoint x: 13, startPoint y: 356, endPoint x: 130, endPoint y: 394, distance: 122.9
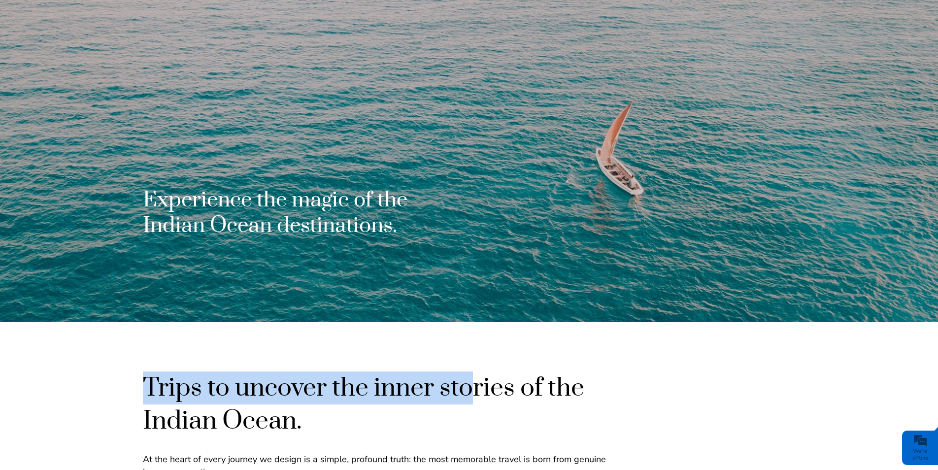
drag, startPoint x: 147, startPoint y: 388, endPoint x: 468, endPoint y: 383, distance: 321.6
click at [468, 383] on h2 "Trips to uncover the inner stories of the Indian Ocean." at bounding box center [387, 404] width 488 height 66
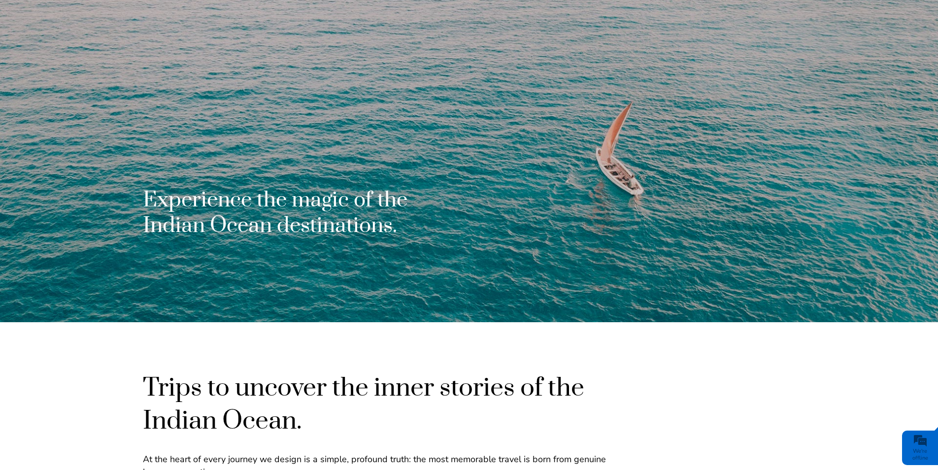
drag, startPoint x: 468, startPoint y: 383, endPoint x: 682, endPoint y: 374, distance: 213.4
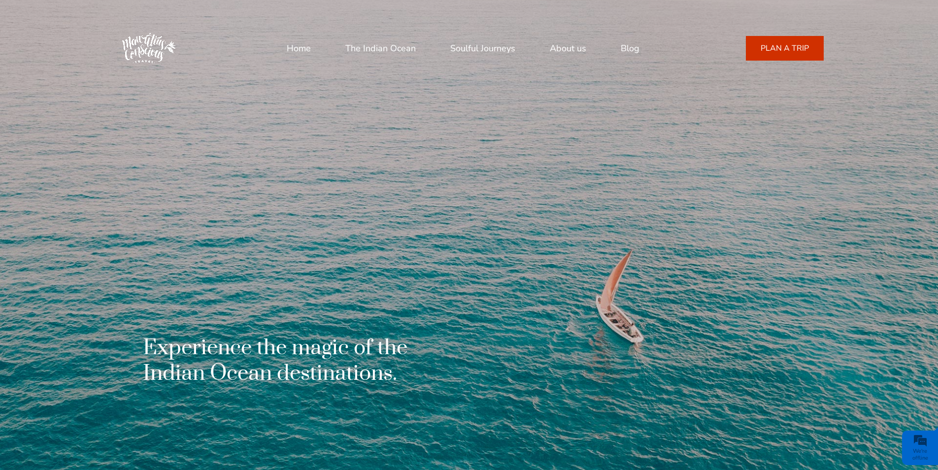
click at [306, 38] on link "Home" at bounding box center [299, 48] width 24 height 24
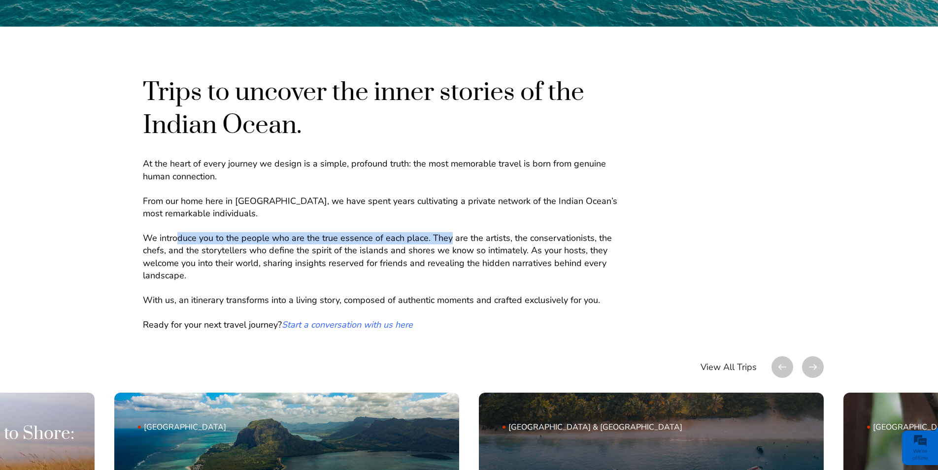
drag, startPoint x: 176, startPoint y: 236, endPoint x: 446, endPoint y: 234, distance: 270.3
click at [446, 234] on p "We introduce you to the people who are the true essence of each place. They are…" at bounding box center [387, 257] width 488 height 50
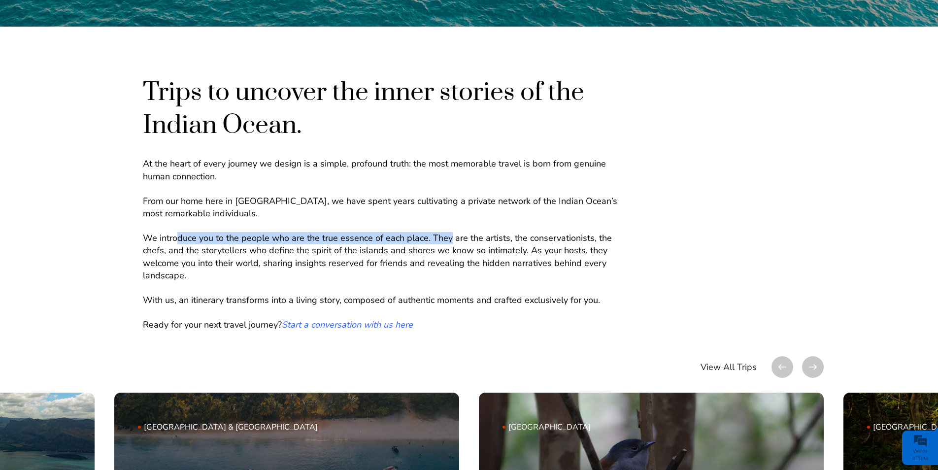
drag, startPoint x: 446, startPoint y: 234, endPoint x: 384, endPoint y: 228, distance: 62.8
click at [390, 227] on div "At the heart of every journey we design is a simple, profound truth: the most m…" at bounding box center [387, 251] width 488 height 186
click at [370, 238] on p "We introduce you to the people who are the true essence of each place. They are…" at bounding box center [387, 257] width 488 height 50
click at [281, 257] on p "We introduce you to the people who are the true essence of each place. They are…" at bounding box center [387, 257] width 488 height 50
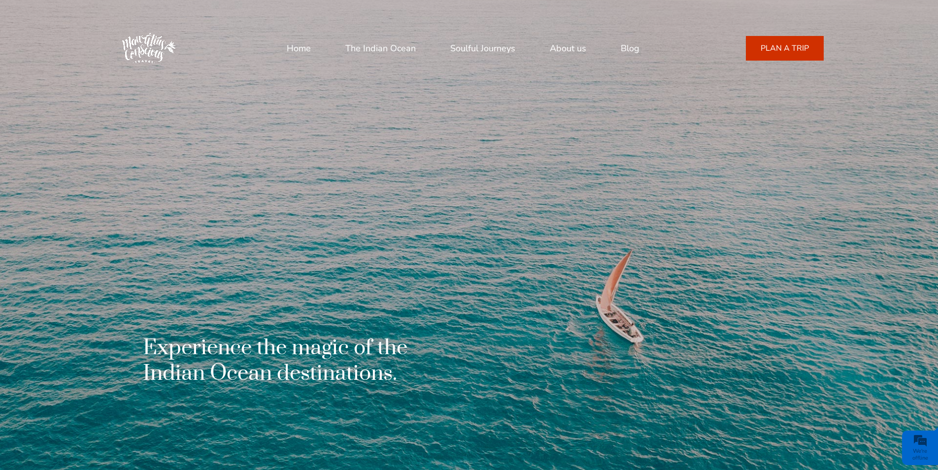
click at [579, 47] on link "About us" at bounding box center [568, 48] width 36 height 24
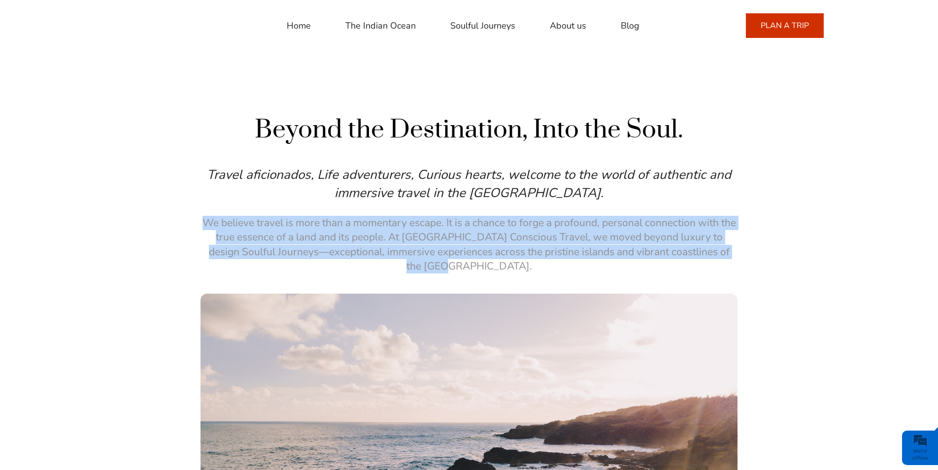
drag, startPoint x: 202, startPoint y: 221, endPoint x: 735, endPoint y: 253, distance: 534.2
click at [735, 253] on p "We believe travel is more than a momentary escape. It is a chance to forge a pr…" at bounding box center [468, 245] width 537 height 58
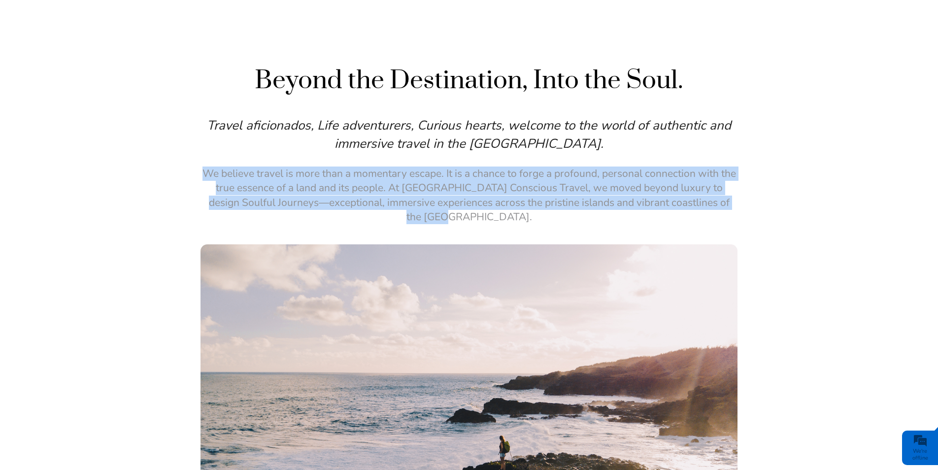
scroll to position [148, 0]
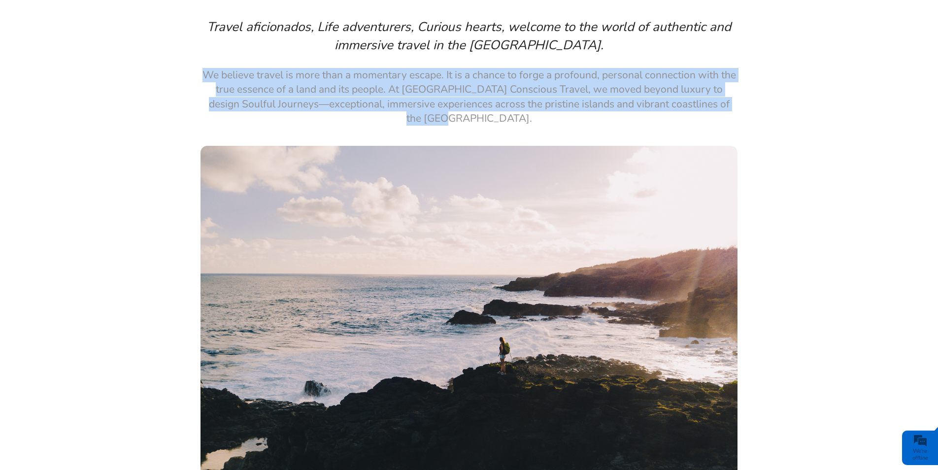
click at [495, 185] on img at bounding box center [468, 347] width 537 height 402
click at [349, 146] on img at bounding box center [468, 347] width 537 height 402
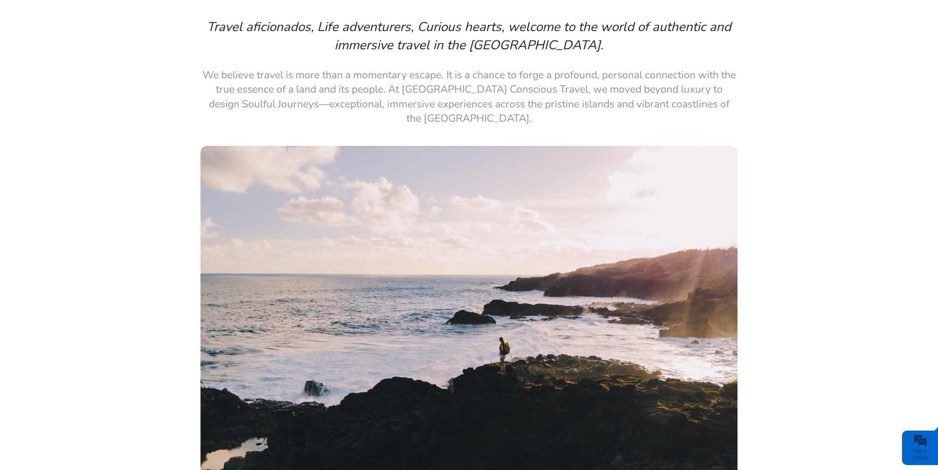
click at [344, 120] on div "Beyond the Destination, Into the Soul. Travel aficionados, Life adventurers, Cu…" at bounding box center [468, 262] width 537 height 593
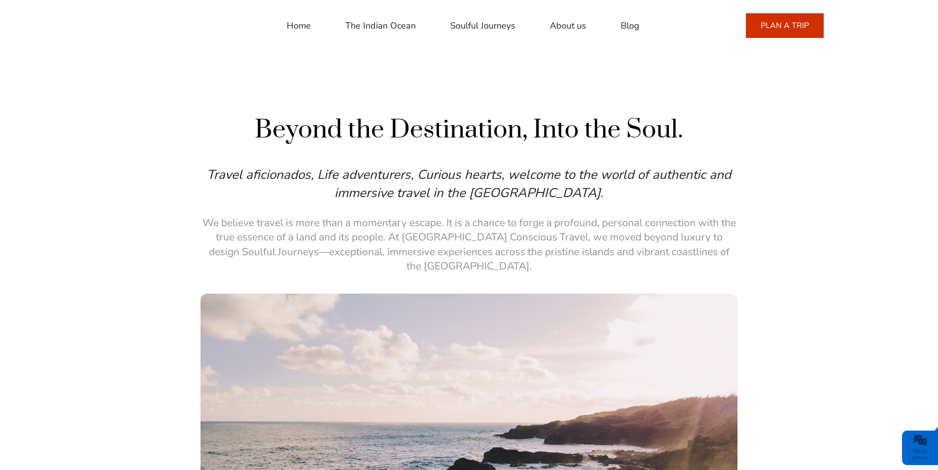
click at [289, 18] on div "Home The Indian Ocean Soulful Journeys About us Blog [PHONE_NUMBER] Call or Wha…" at bounding box center [468, 26] width 709 height 24
drag, startPoint x: 297, startPoint y: 28, endPoint x: 286, endPoint y: 33, distance: 12.6
click at [298, 28] on link "Home" at bounding box center [299, 26] width 24 height 24
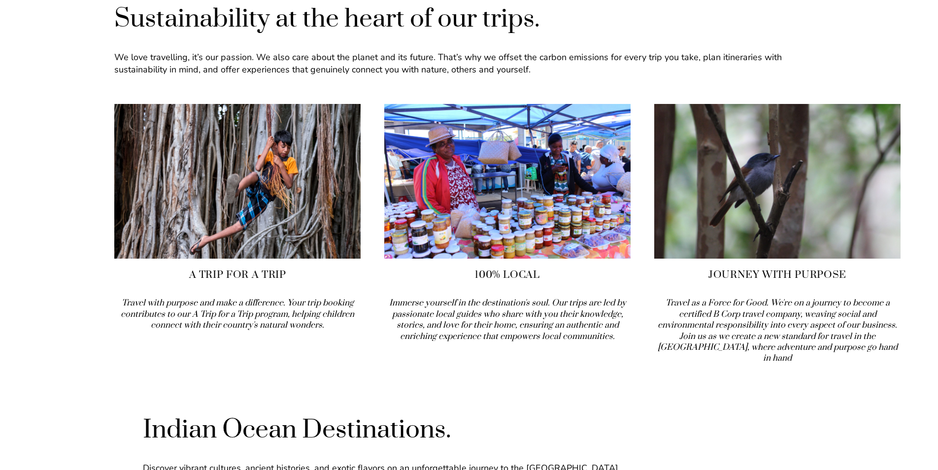
click at [487, 195] on img at bounding box center [507, 181] width 246 height 155
drag, startPoint x: 394, startPoint y: 292, endPoint x: 510, endPoint y: 316, distance: 118.7
click at [524, 325] on icon "Immerse yourself in the destination's soul. Our trips are led by passionate loc…" at bounding box center [507, 319] width 237 height 44
drag, startPoint x: 398, startPoint y: 284, endPoint x: 472, endPoint y: 285, distance: 73.9
click at [479, 292] on div "100% Local Immerse yourself in the destination's soul. Our trips are led by pas…" at bounding box center [507, 223] width 246 height 238
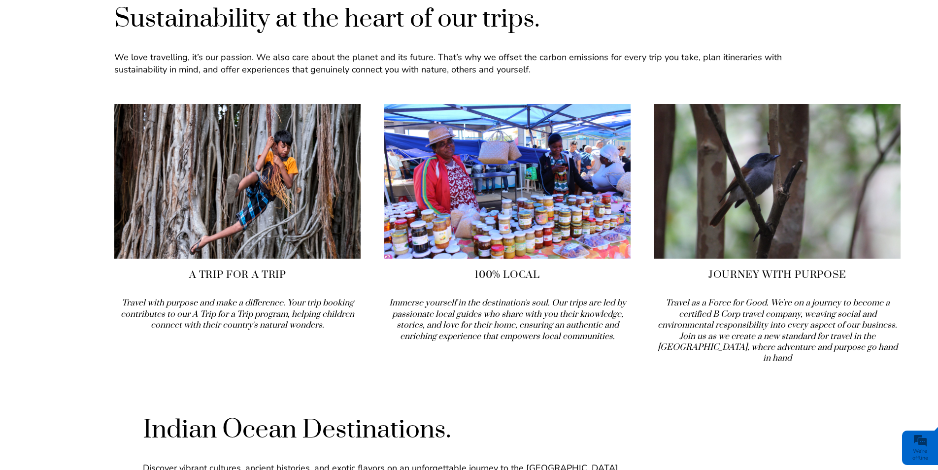
click at [444, 173] on img at bounding box center [507, 181] width 246 height 155
drag, startPoint x: 477, startPoint y: 266, endPoint x: 487, endPoint y: 267, distance: 9.4
click at [492, 268] on h4 "100% Local" at bounding box center [507, 275] width 246 height 14
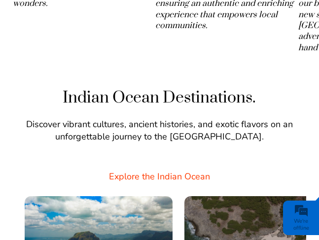
scroll to position [1428, 0]
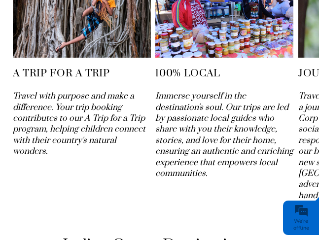
drag, startPoint x: 179, startPoint y: 101, endPoint x: 275, endPoint y: 94, distance: 96.3
click at [275, 94] on p "Immerse yourself in the destination's soul. Our trips are led by passionate loc…" at bounding box center [224, 135] width 138 height 88
drag, startPoint x: 188, startPoint y: 147, endPoint x: 227, endPoint y: 157, distance: 40.3
drag, startPoint x: 101, startPoint y: 74, endPoint x: 256, endPoint y: 99, distance: 156.6
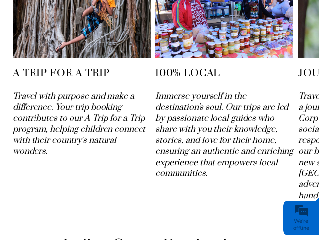
drag, startPoint x: 256, startPoint y: 99, endPoint x: 183, endPoint y: 95, distance: 73.0
click at [183, 95] on icon "Immerse yourself in the destination's soul. Our trips are led by passionate loc…" at bounding box center [224, 135] width 138 height 88
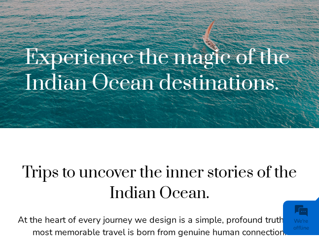
scroll to position [246, 0]
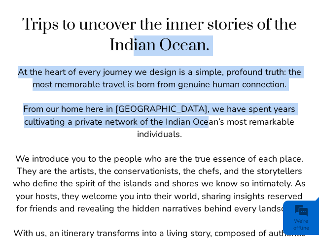
drag, startPoint x: 132, startPoint y: 51, endPoint x: 195, endPoint y: 125, distance: 97.4
click at [195, 125] on div "Trips to uncover the inner stories of the Indian Ocean. At the heart of every j…" at bounding box center [159, 152] width 293 height 274
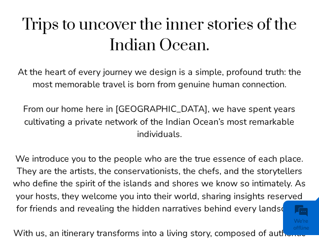
drag, startPoint x: 195, startPoint y: 125, endPoint x: 156, endPoint y: 142, distance: 43.5
click at [156, 153] on p "We introduce you to the people who are the true essence of each place. They are…" at bounding box center [159, 184] width 293 height 62
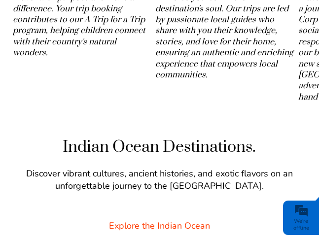
scroll to position [1428, 0]
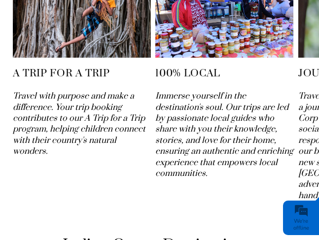
drag, startPoint x: 177, startPoint y: 67, endPoint x: 195, endPoint y: 93, distance: 30.9
click at [215, 91] on icon "Immerse yourself in the destination's soul. Our trips are led by passionate loc…" at bounding box center [224, 135] width 138 height 88
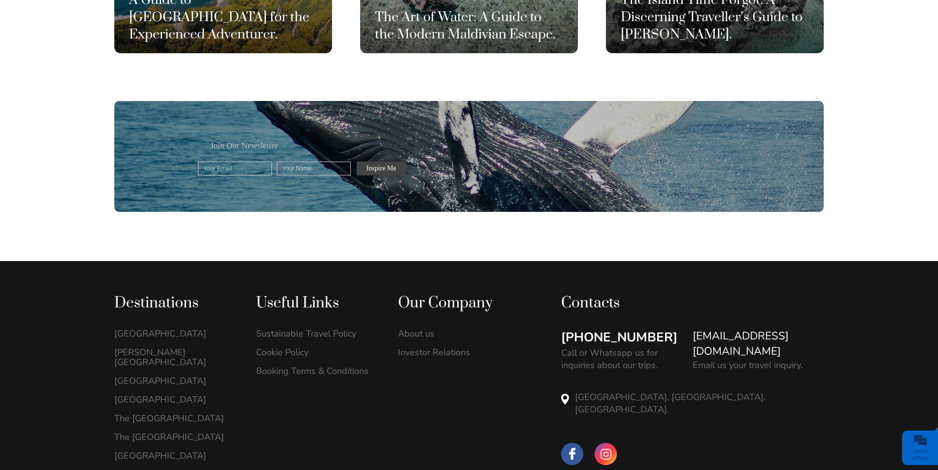
scroll to position [2856, 0]
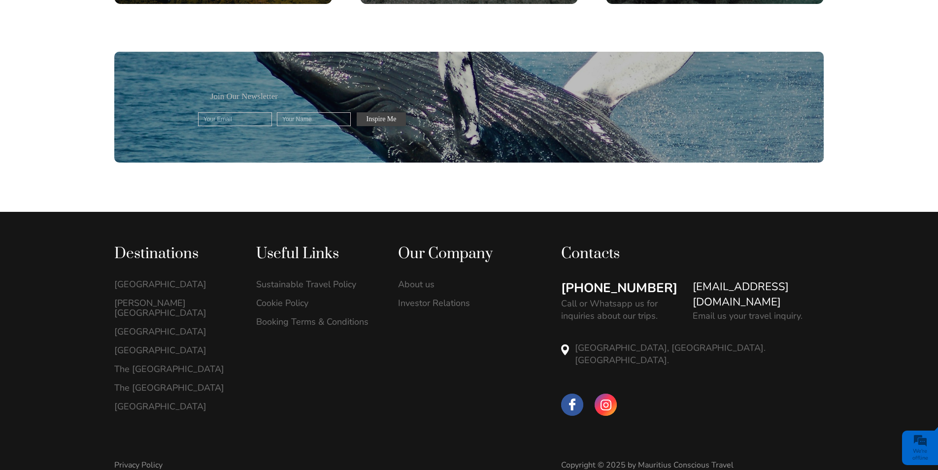
drag, startPoint x: 323, startPoint y: 42, endPoint x: 313, endPoint y: 46, distance: 11.3
drag, startPoint x: 313, startPoint y: 46, endPoint x: 203, endPoint y: 186, distance: 177.1
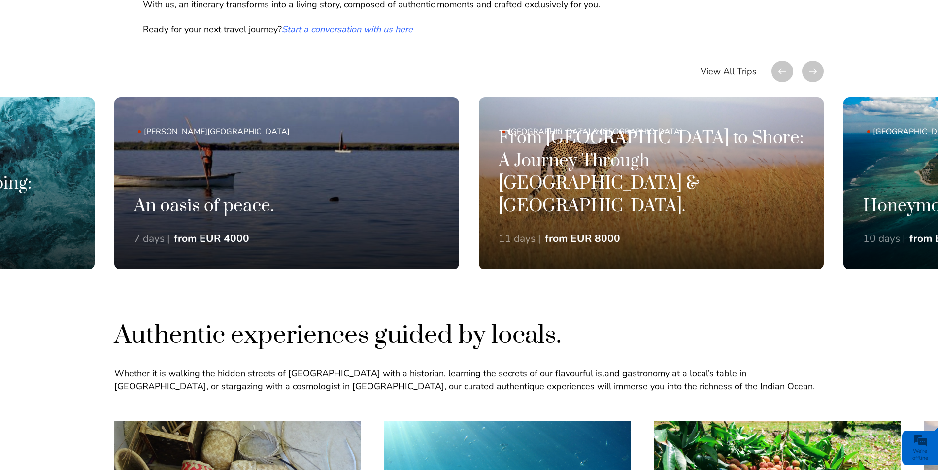
scroll to position [837, 0]
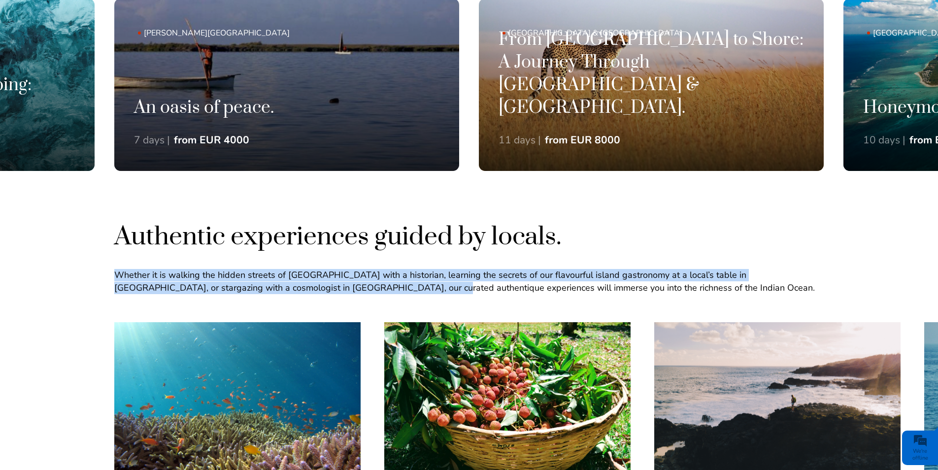
drag, startPoint x: 115, startPoint y: 274, endPoint x: 336, endPoint y: 249, distance: 222.5
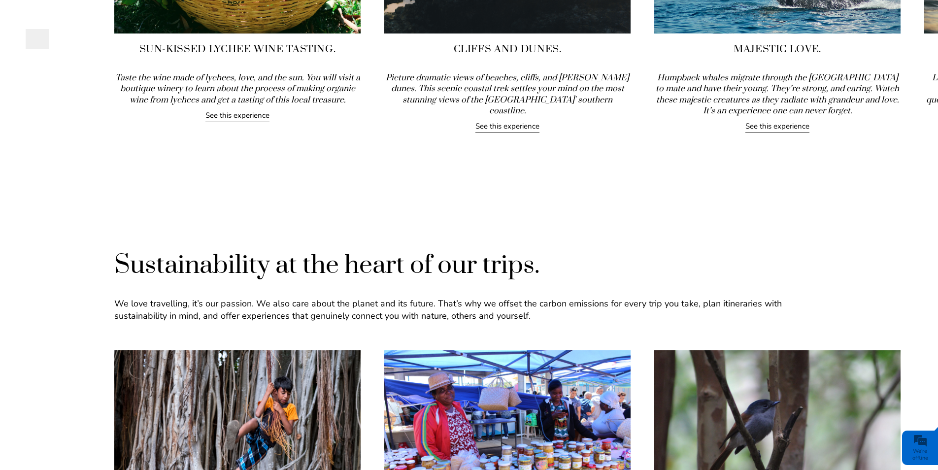
scroll to position [1379, 0]
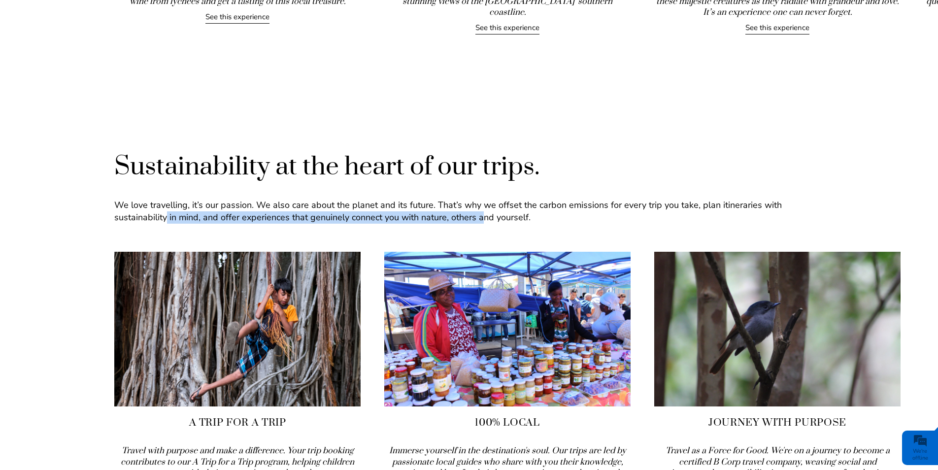
drag, startPoint x: 169, startPoint y: 205, endPoint x: 481, endPoint y: 212, distance: 312.3
click at [481, 212] on p "We love travelling, it’s our passion. We also care about the planet and its fut…" at bounding box center [468, 211] width 709 height 25
click at [250, 199] on p "We love travelling, it’s our passion. We also care about the planet and its fut…" at bounding box center [468, 211] width 709 height 25
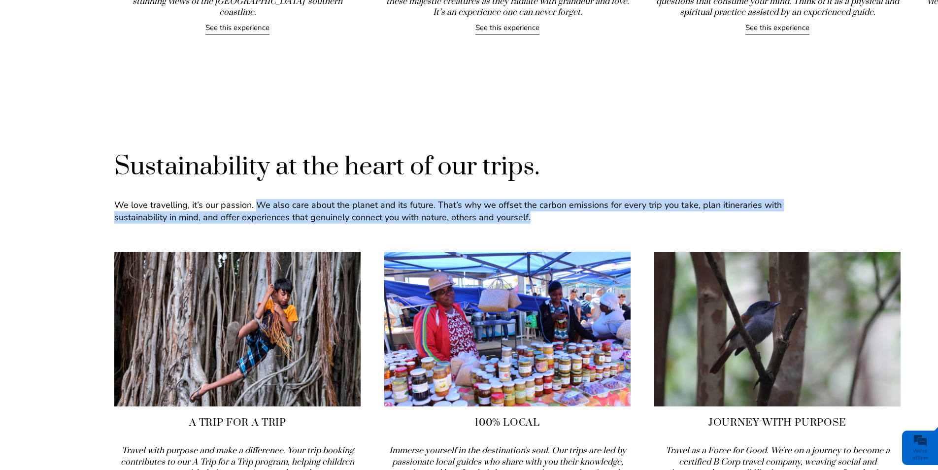
drag, startPoint x: 258, startPoint y: 196, endPoint x: 544, endPoint y: 216, distance: 286.2
click at [544, 216] on div "We love travelling, it’s our passion. We also care about the planet and its fut…" at bounding box center [468, 217] width 709 height 37
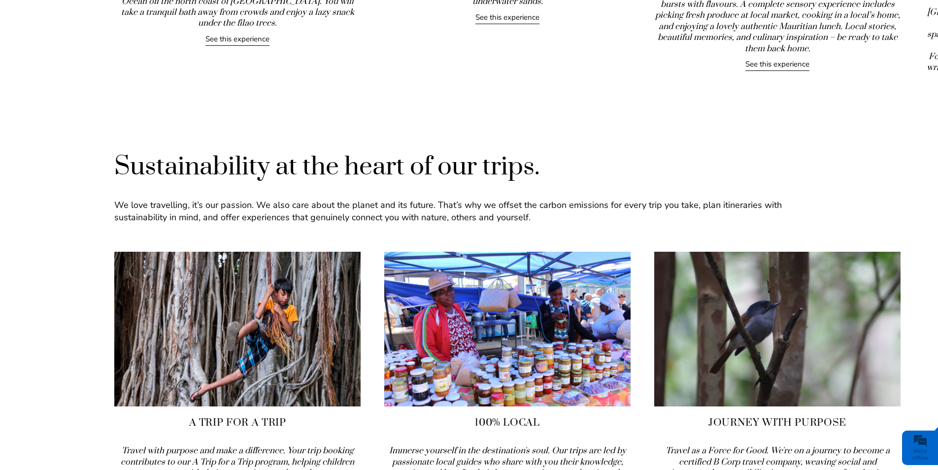
click at [333, 120] on div "Home The Indian Ocean Soulful Journeys About us Blog [PHONE_NUMBER] Call or Wha…" at bounding box center [469, 300] width 938 height 3359
